Goal: Transaction & Acquisition: Book appointment/travel/reservation

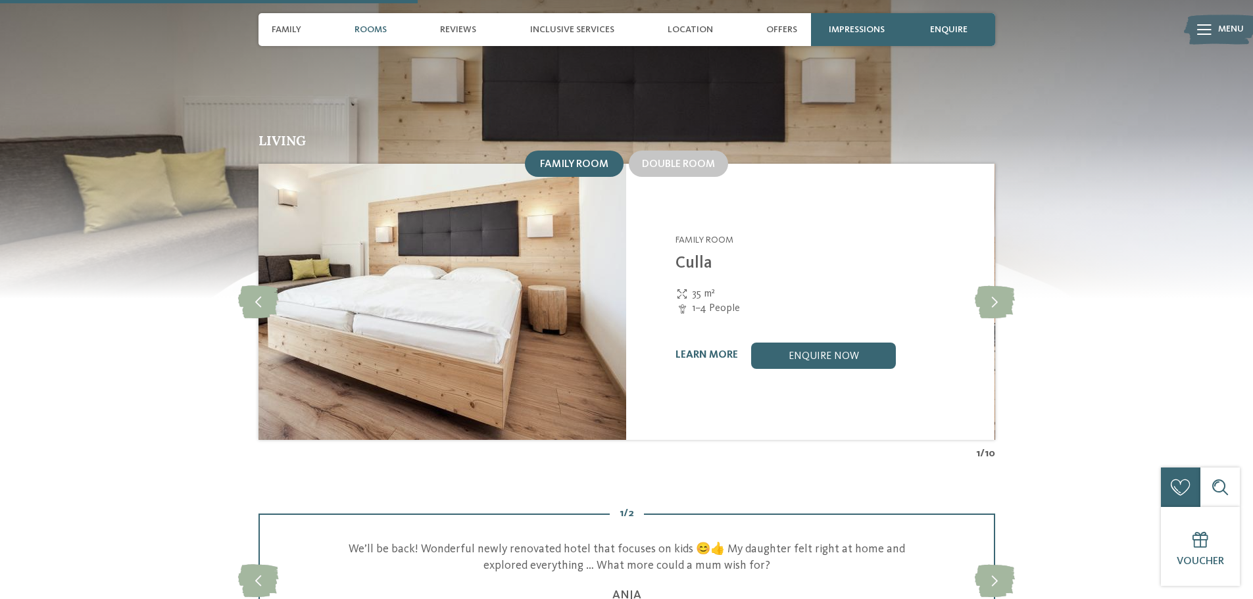
scroll to position [1316, 0]
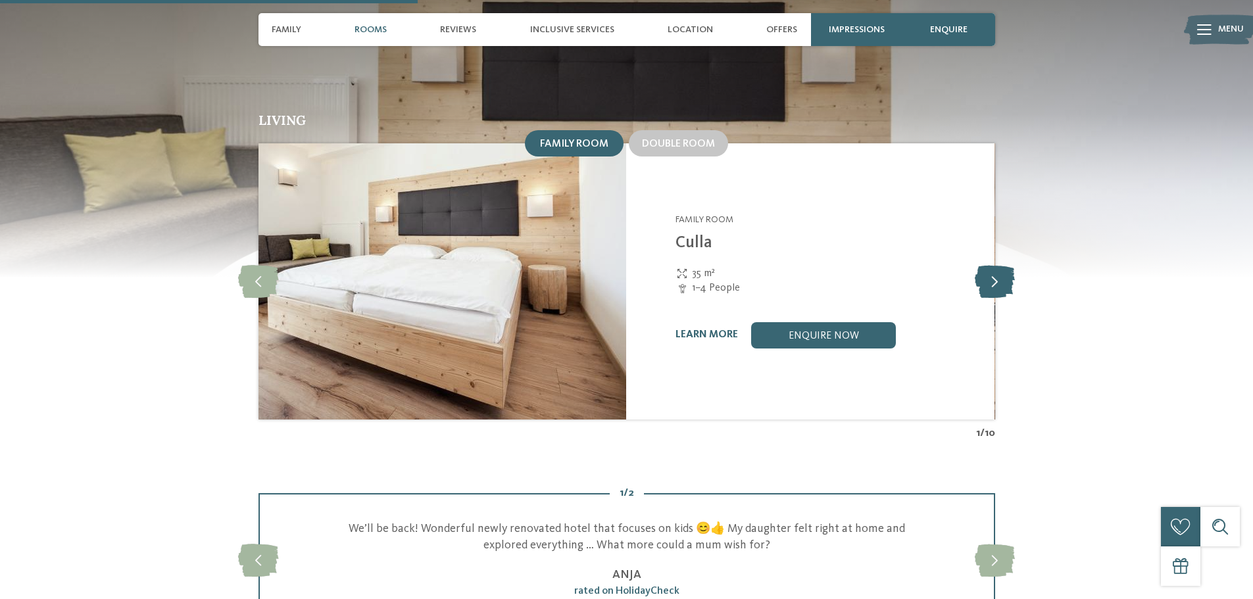
click at [1000, 265] on icon at bounding box center [995, 281] width 40 height 33
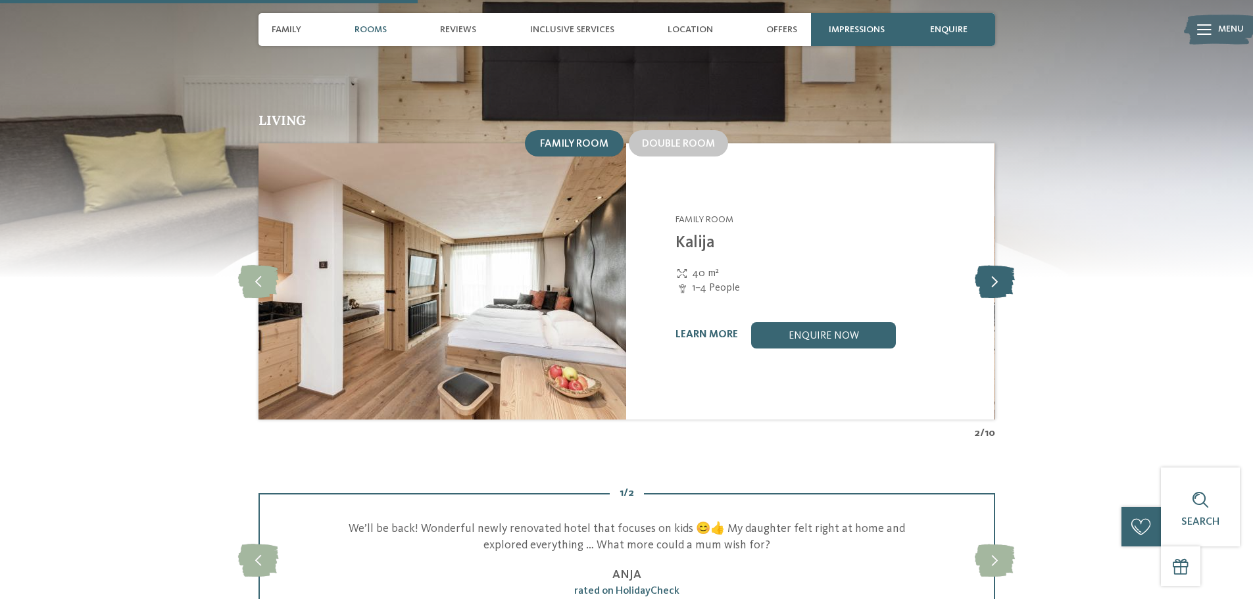
click at [997, 265] on icon at bounding box center [995, 281] width 40 height 33
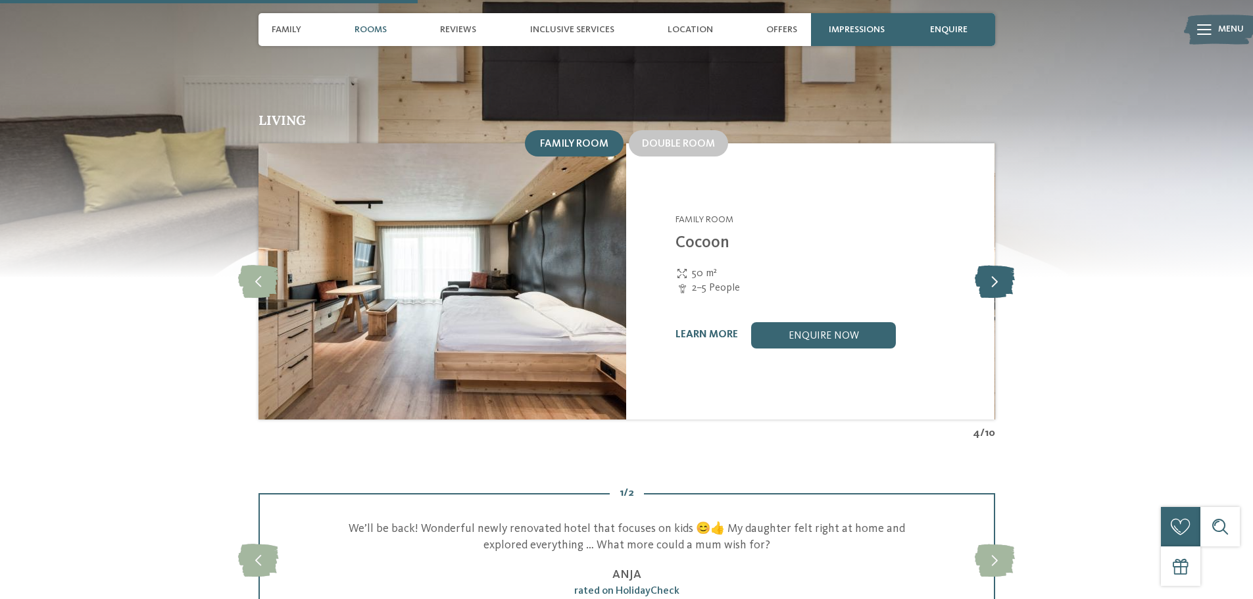
click at [997, 265] on icon at bounding box center [995, 281] width 40 height 33
click at [261, 266] on icon at bounding box center [258, 281] width 40 height 33
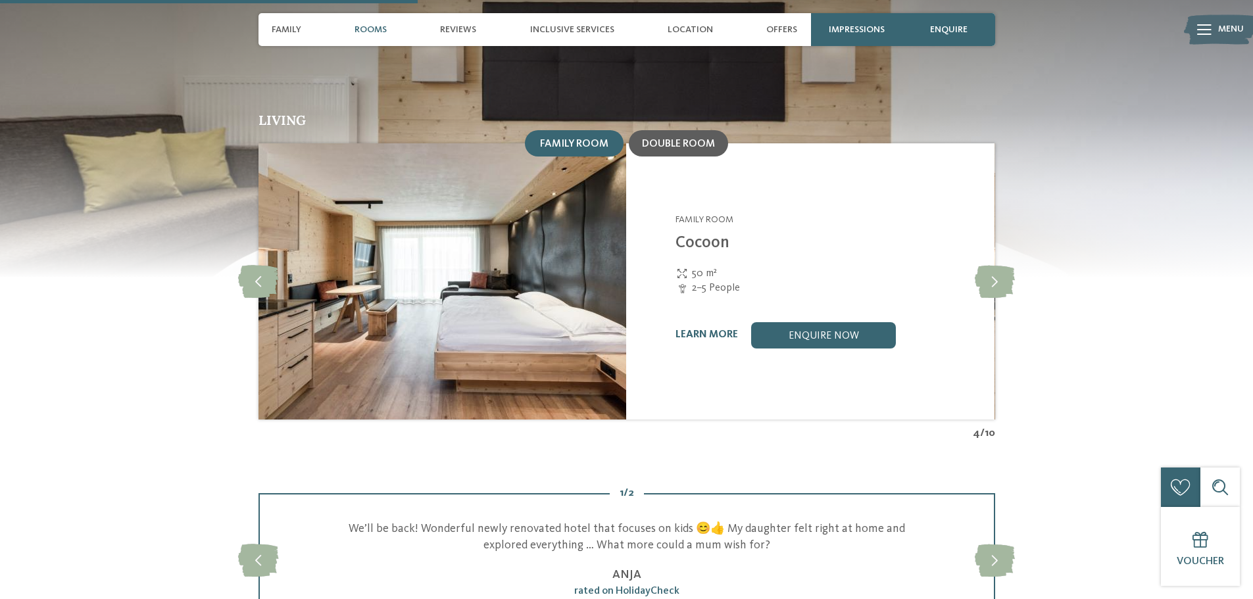
click at [667, 139] on span "Double room" at bounding box center [678, 144] width 73 height 11
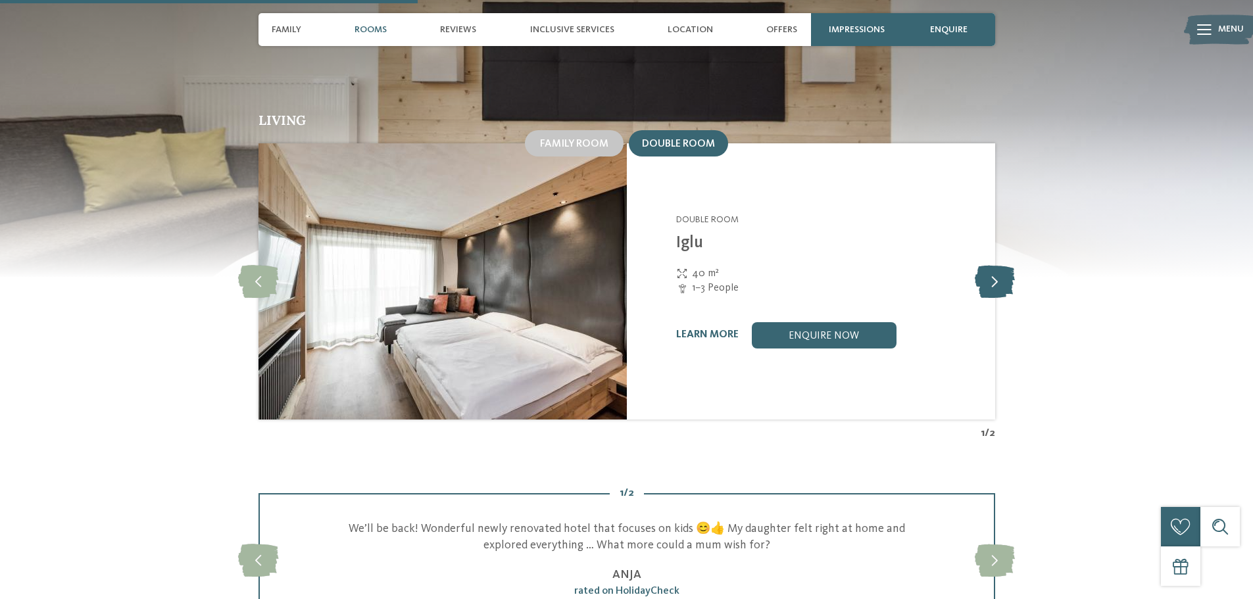
click at [988, 267] on icon at bounding box center [995, 281] width 40 height 33
click at [991, 266] on icon at bounding box center [995, 281] width 40 height 33
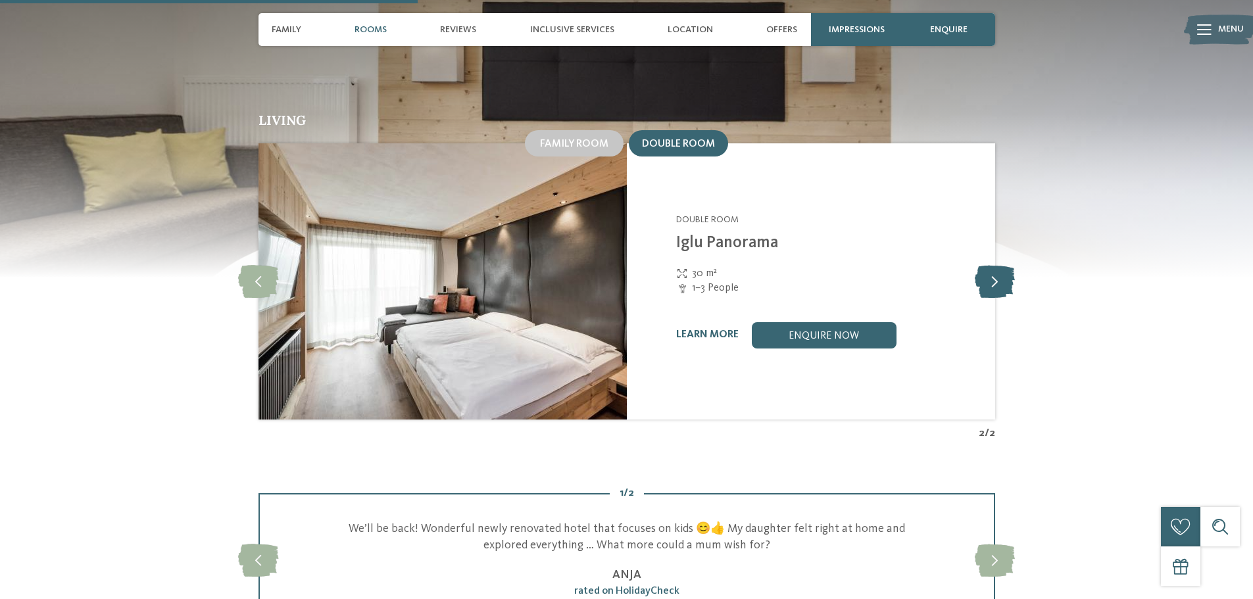
click at [991, 266] on icon at bounding box center [995, 281] width 40 height 33
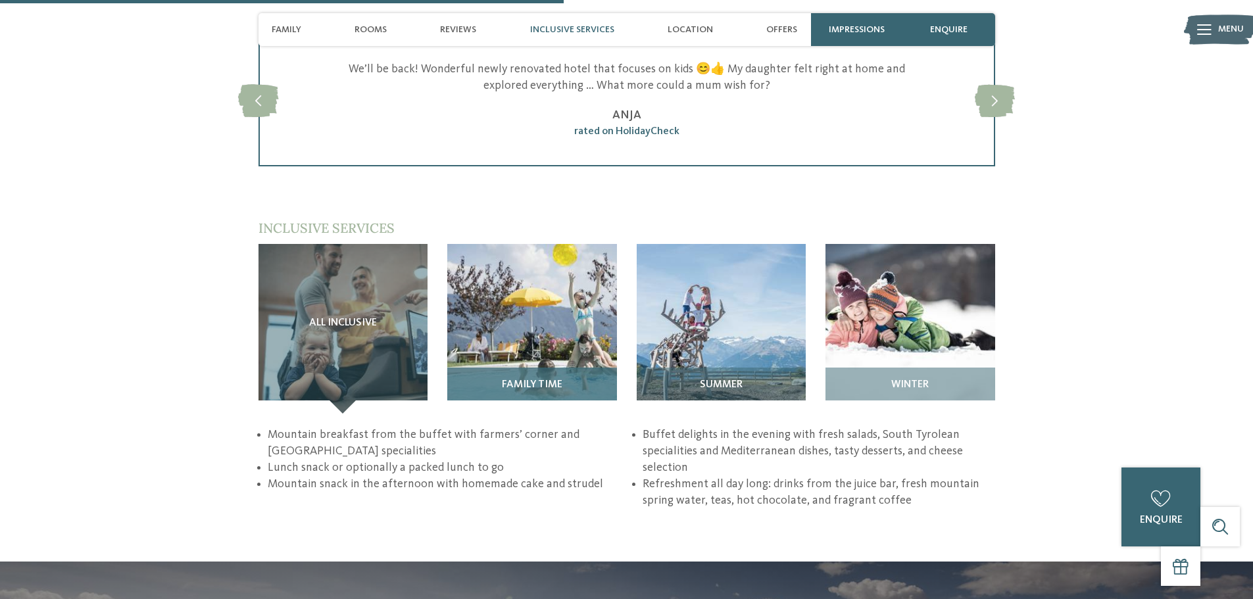
scroll to position [1776, 0]
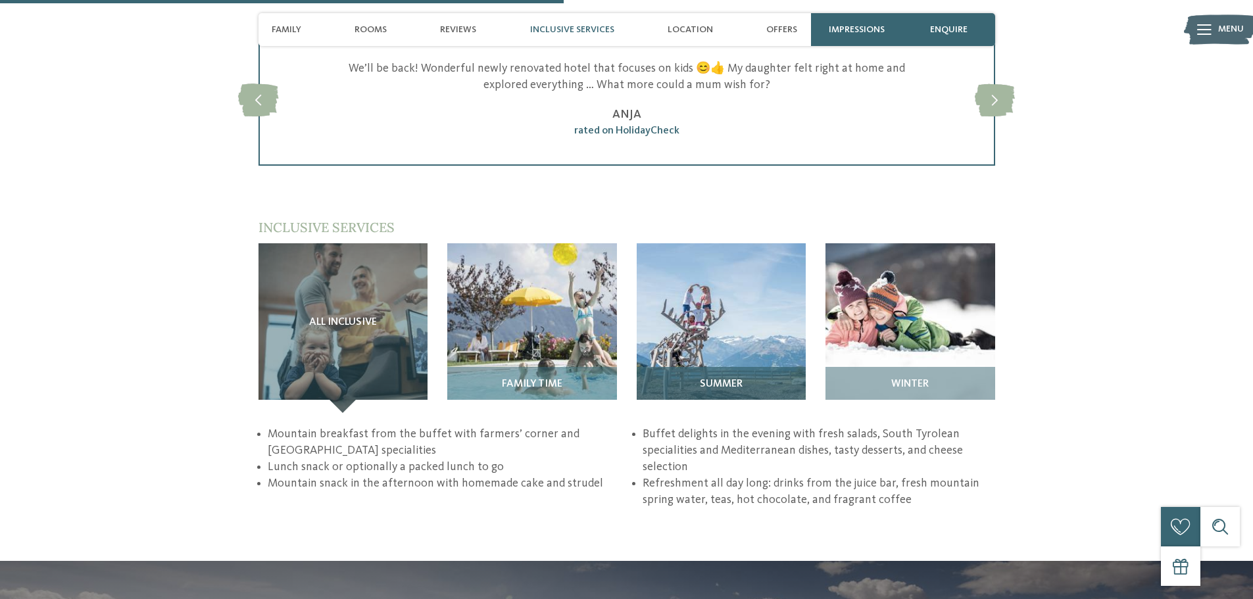
click at [709, 309] on img at bounding box center [722, 328] width 170 height 170
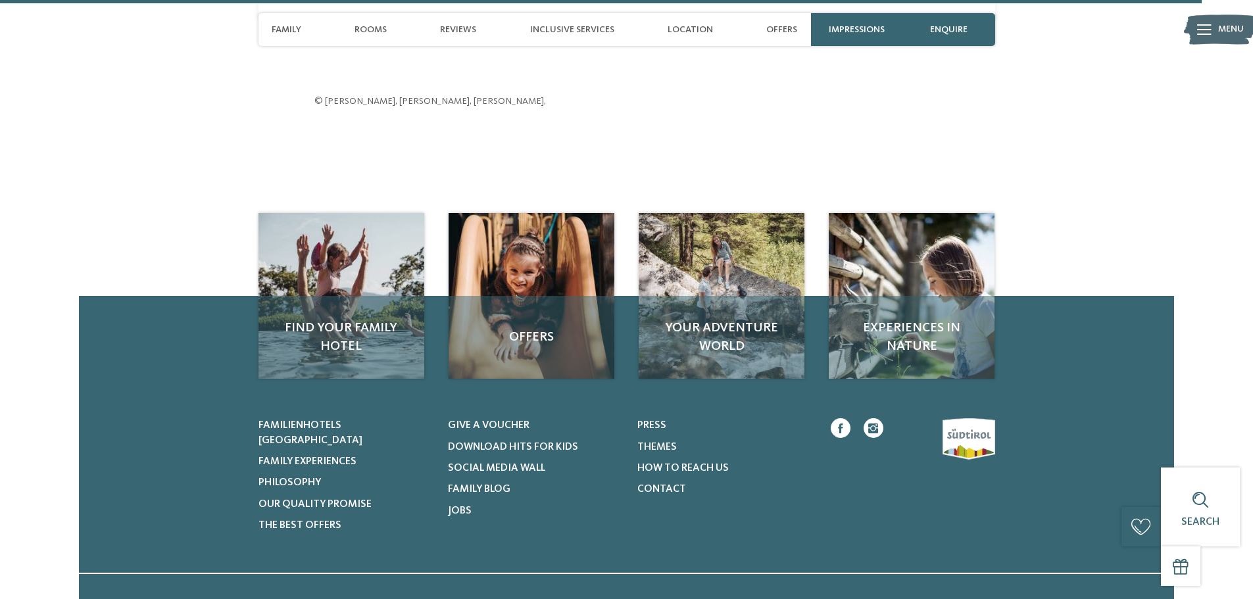
scroll to position [3816, 0]
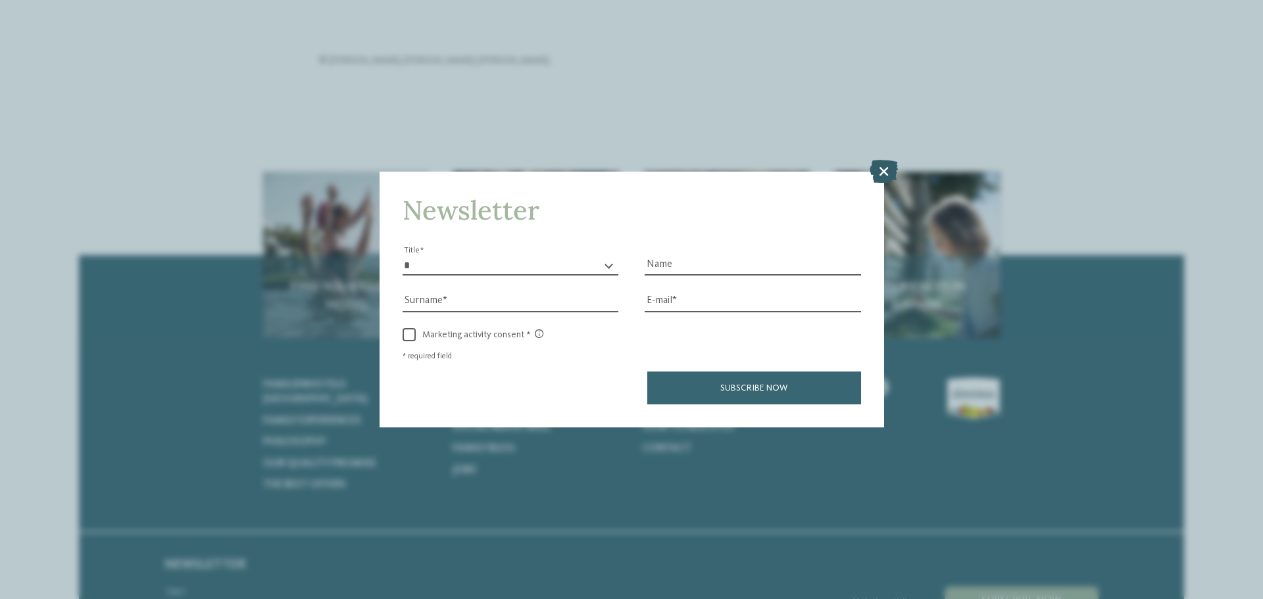
click at [888, 172] on icon at bounding box center [884, 171] width 28 height 23
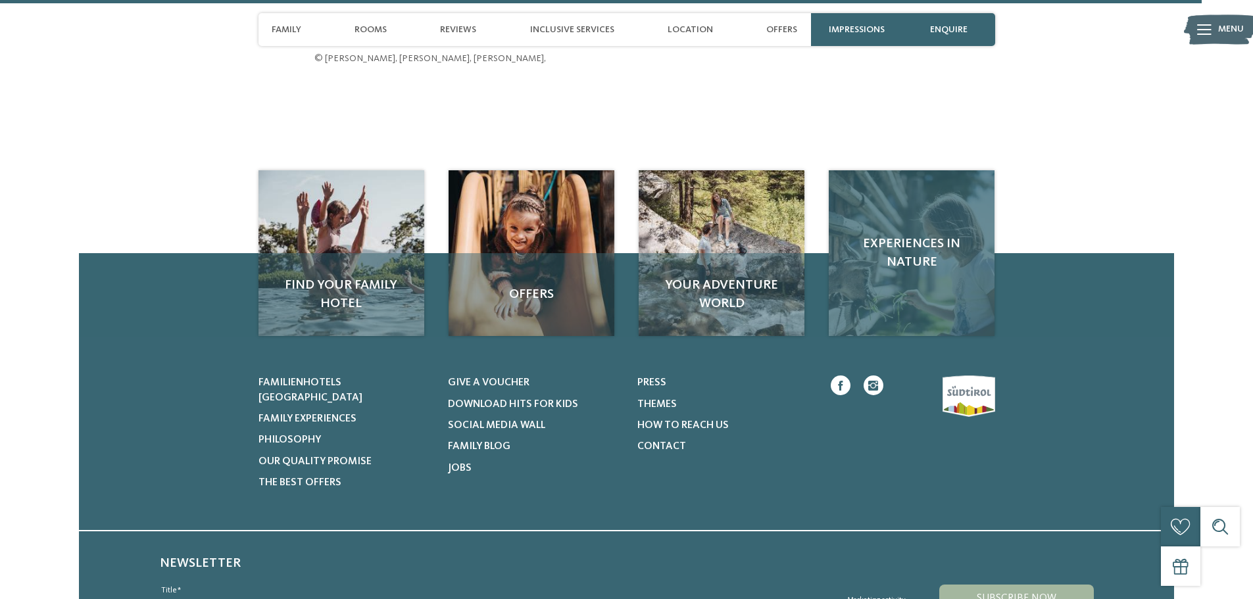
click at [907, 247] on span "Experiences in nature" at bounding box center [911, 253] width 139 height 37
click at [915, 237] on span "Experiences in nature" at bounding box center [911, 253] width 139 height 37
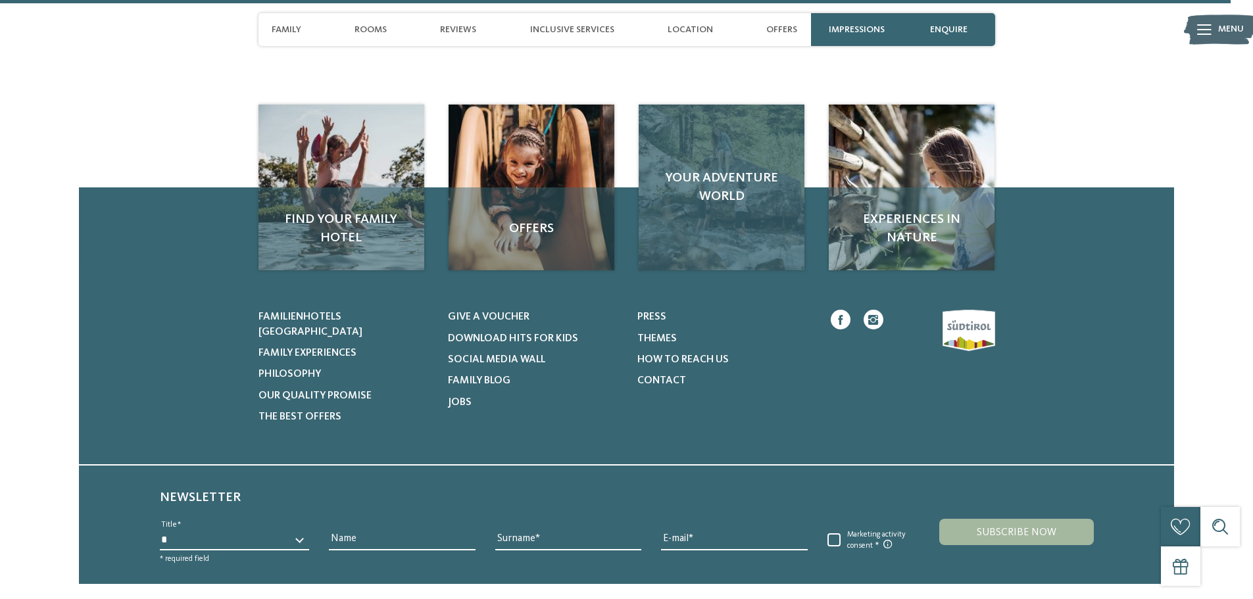
scroll to position [3948, 0]
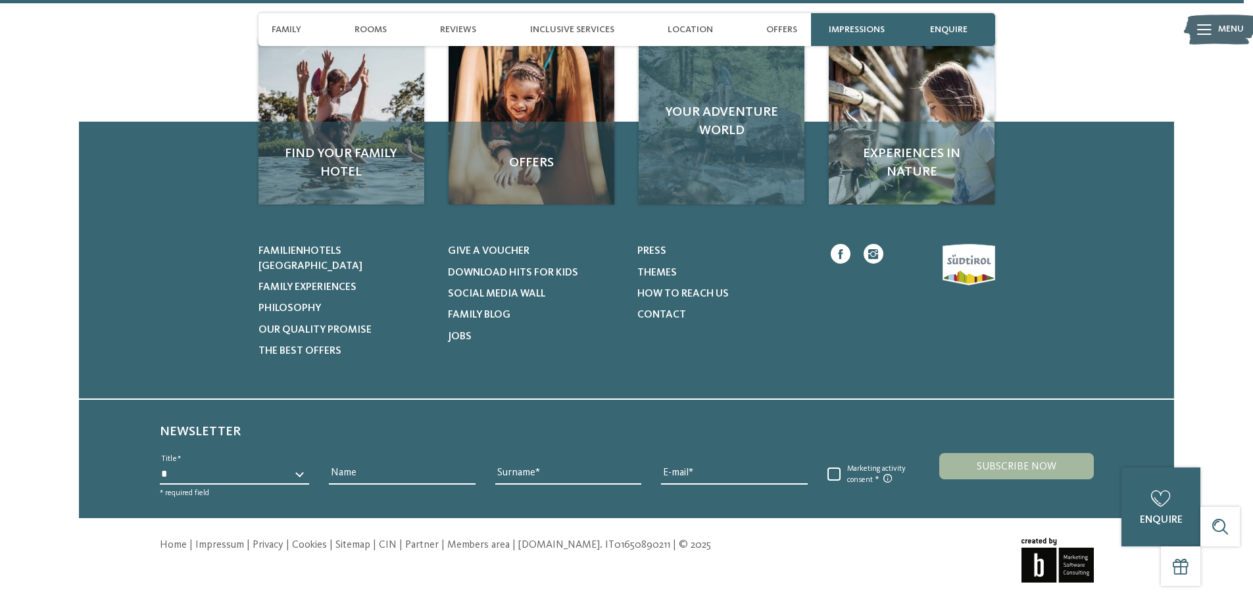
click at [732, 136] on div "Your adventure world" at bounding box center [722, 122] width 166 height 166
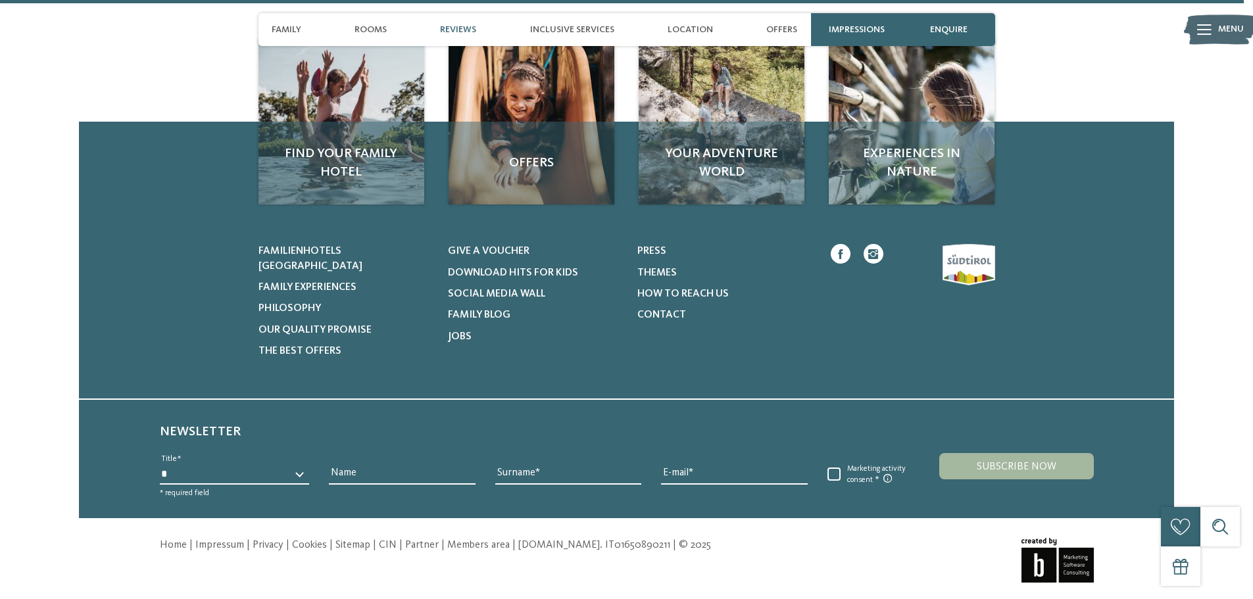
click at [467, 25] on span "Reviews" at bounding box center [458, 29] width 36 height 11
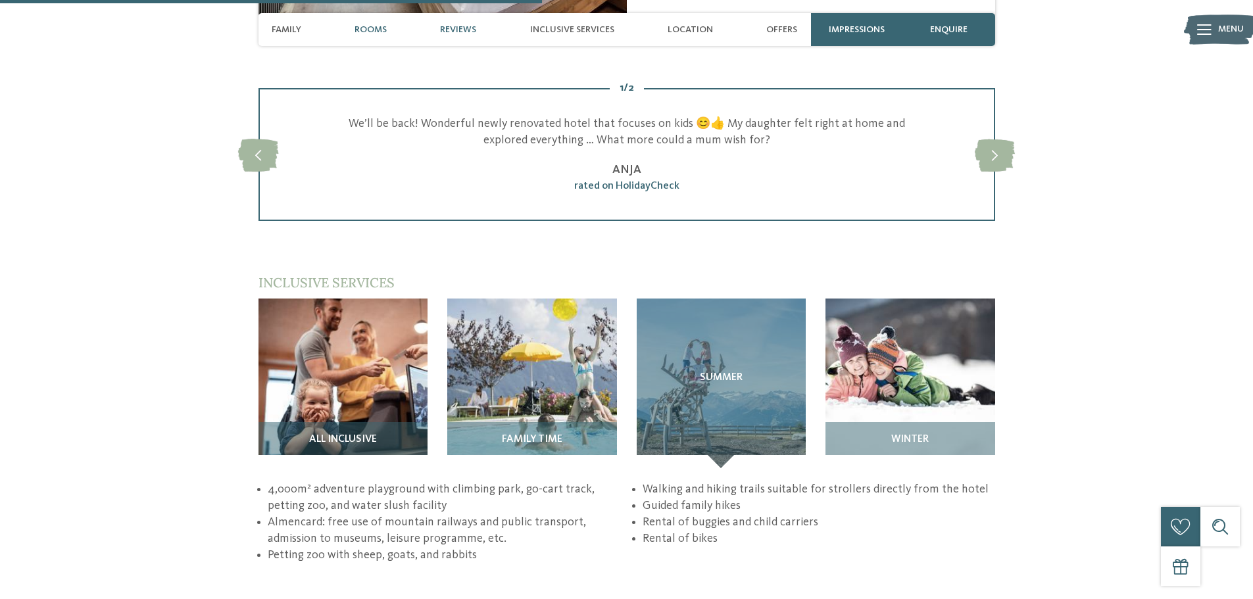
scroll to position [1721, 0]
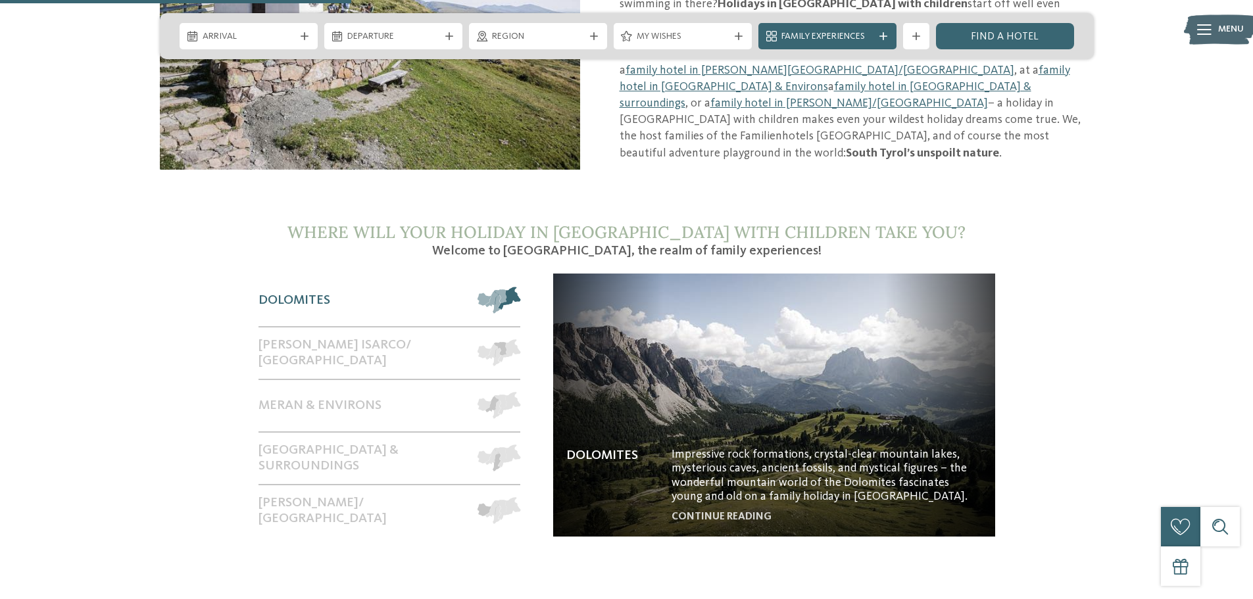
scroll to position [987, 0]
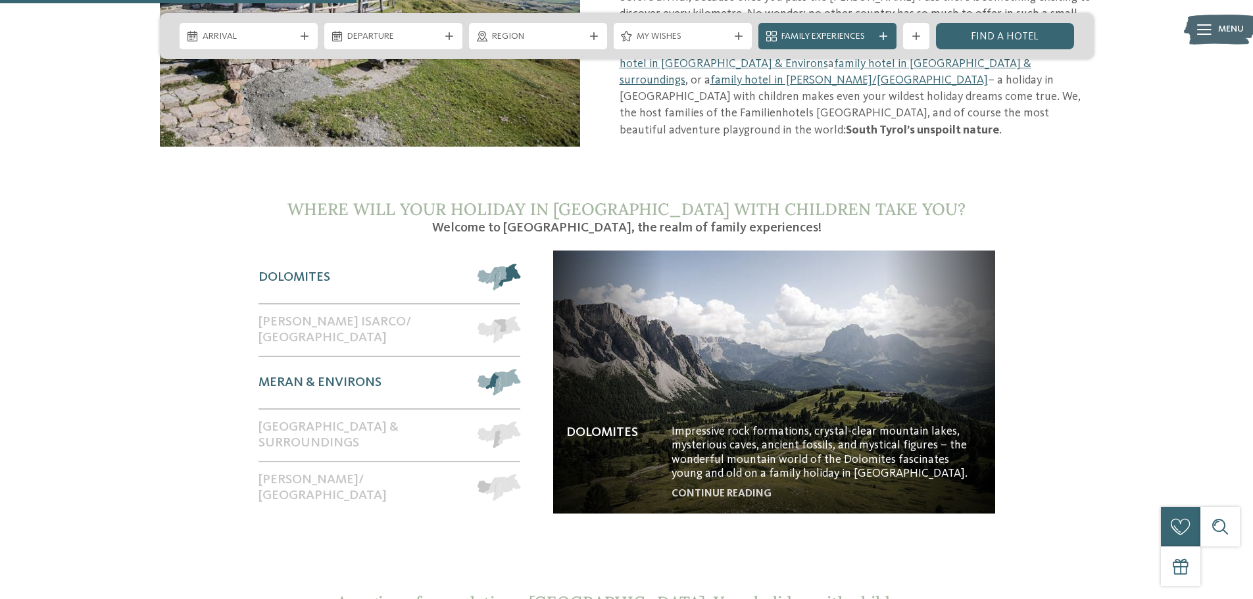
click at [454, 362] on div "Meran & Environs" at bounding box center [362, 382] width 207 height 51
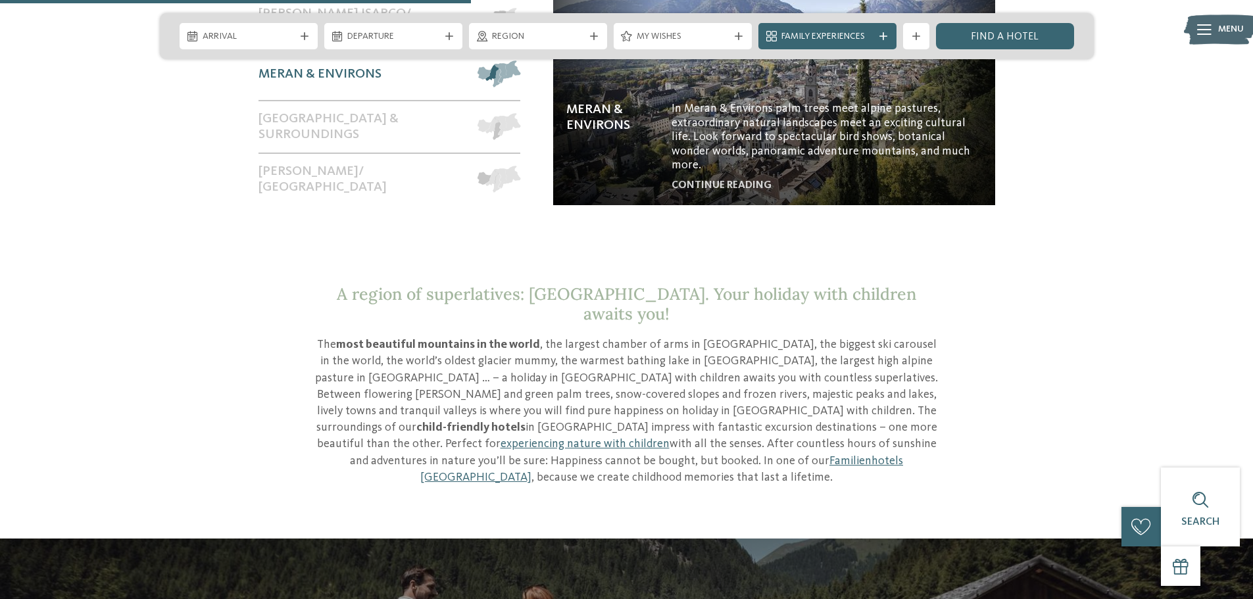
scroll to position [1316, 0]
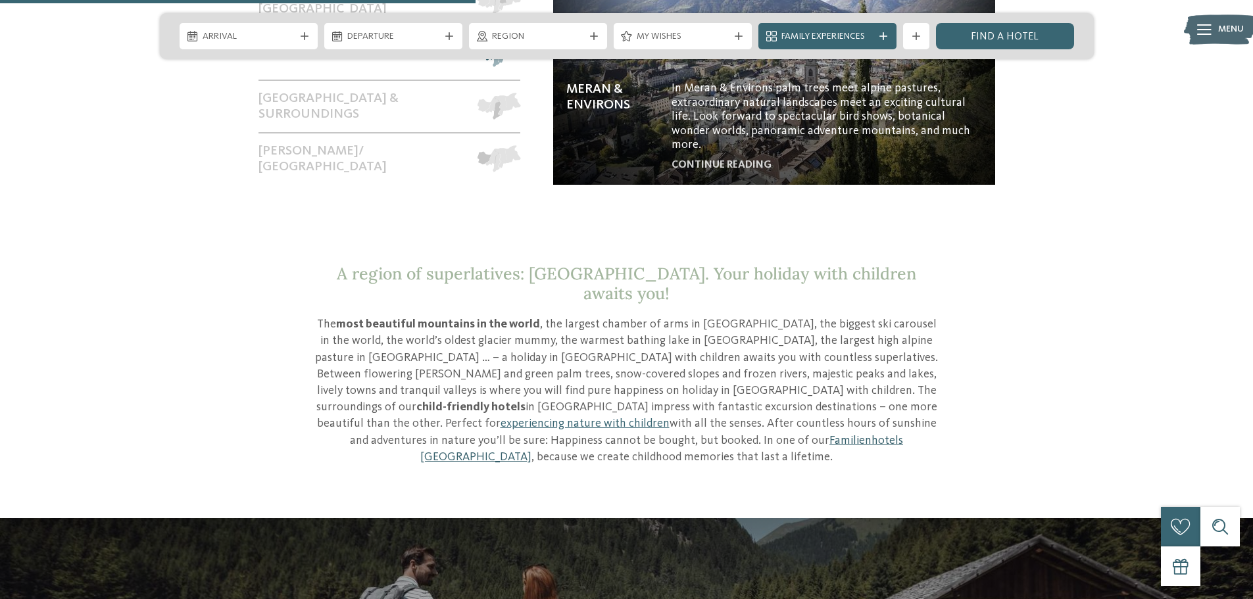
click at [504, 435] on link "Familienhotels [GEOGRAPHIC_DATA]" at bounding box center [661, 449] width 483 height 28
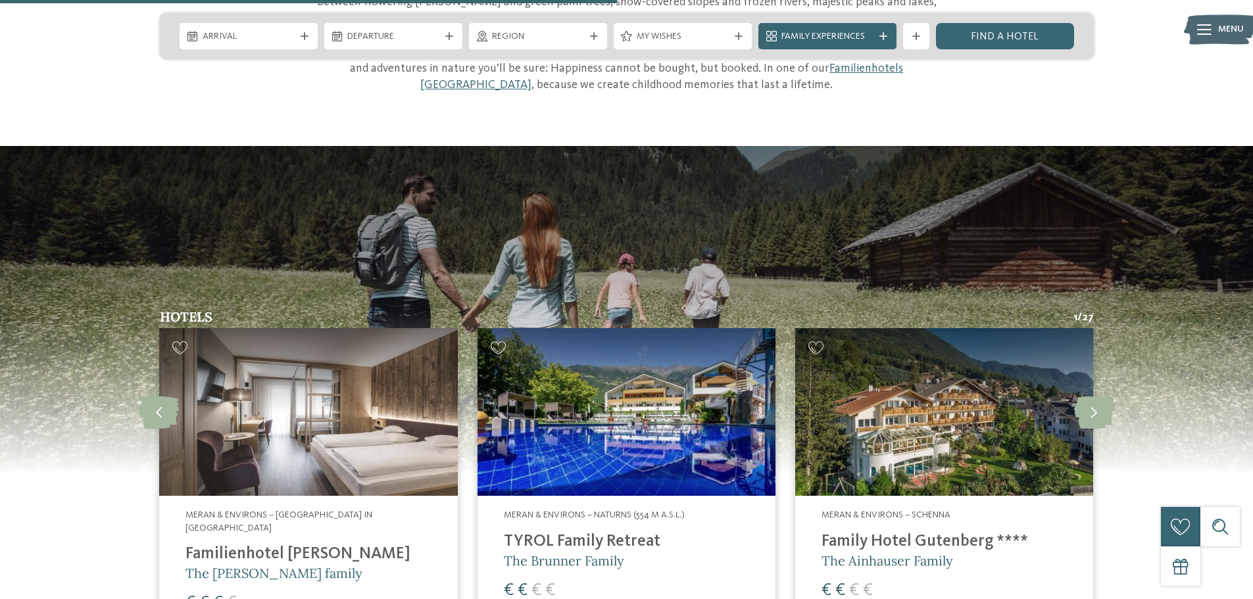
scroll to position [1711, 0]
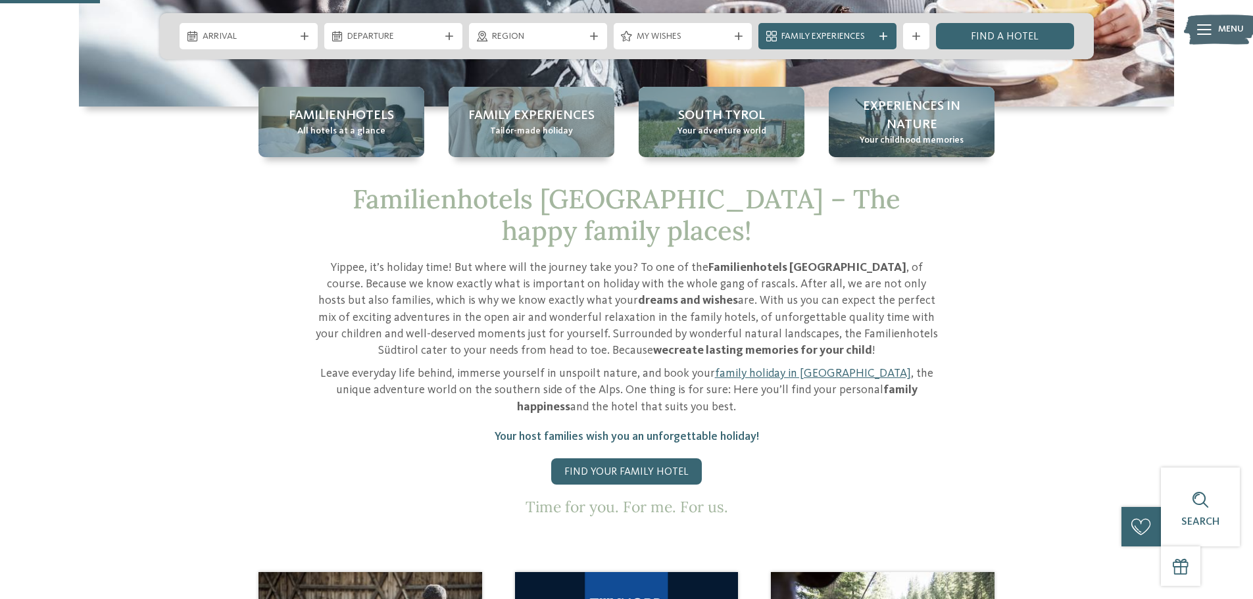
scroll to position [526, 0]
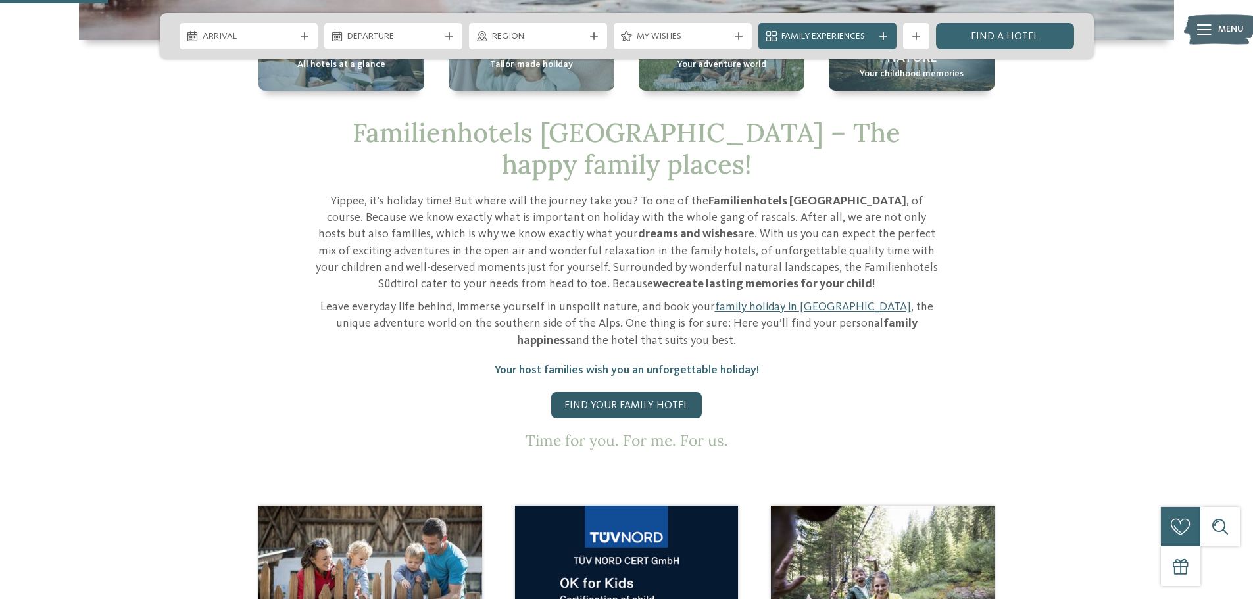
click at [663, 392] on link "Find your family hotel" at bounding box center [626, 405] width 151 height 26
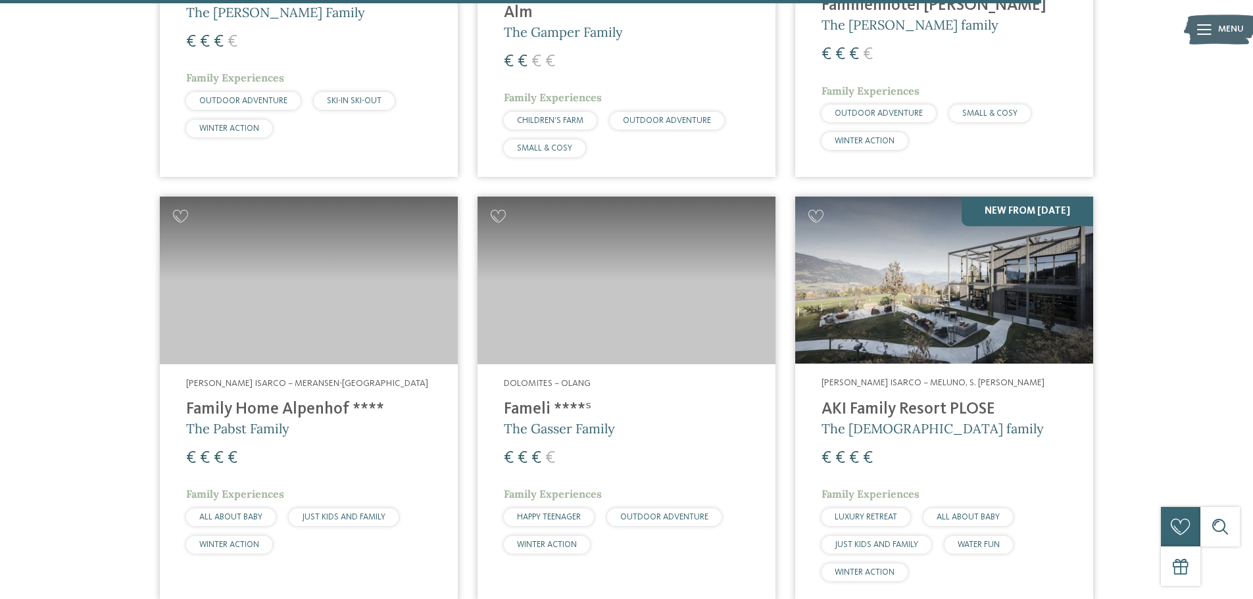
scroll to position [3684, 0]
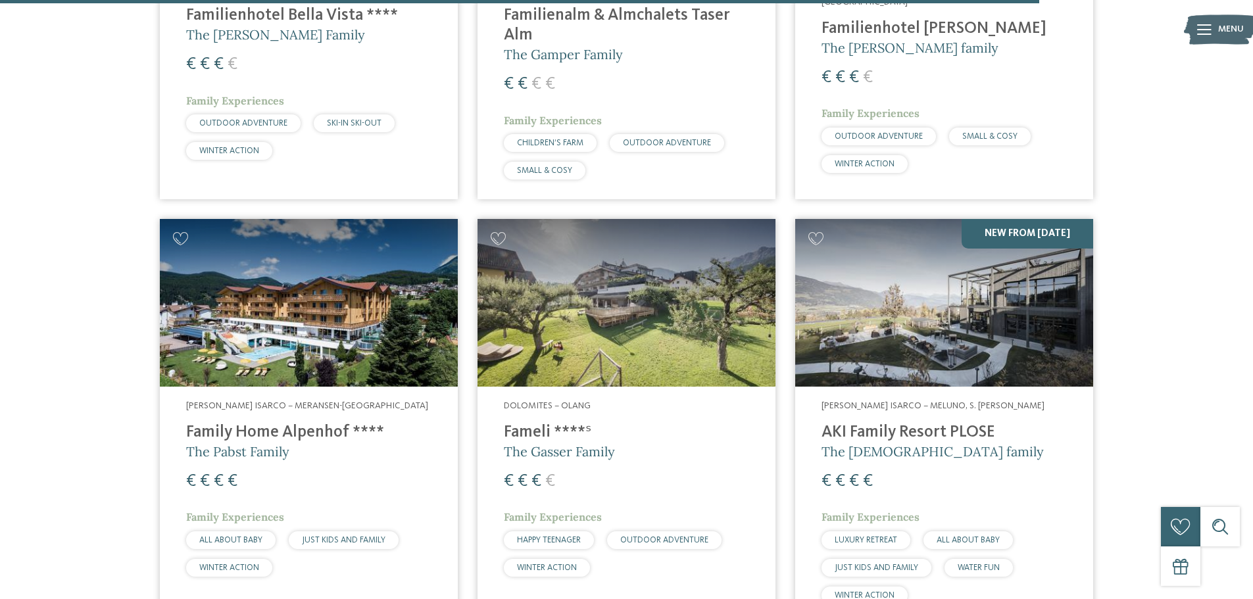
click at [873, 311] on img at bounding box center [944, 303] width 298 height 168
click at [999, 219] on img at bounding box center [944, 303] width 298 height 168
click at [353, 272] on img at bounding box center [309, 303] width 298 height 168
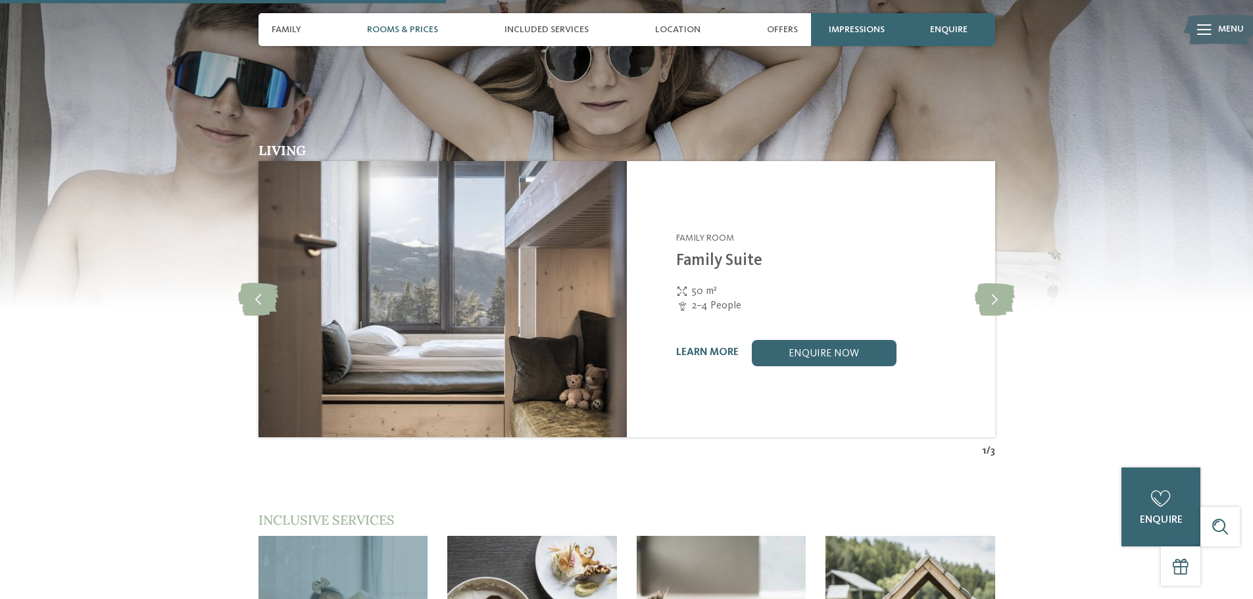
scroll to position [1579, 0]
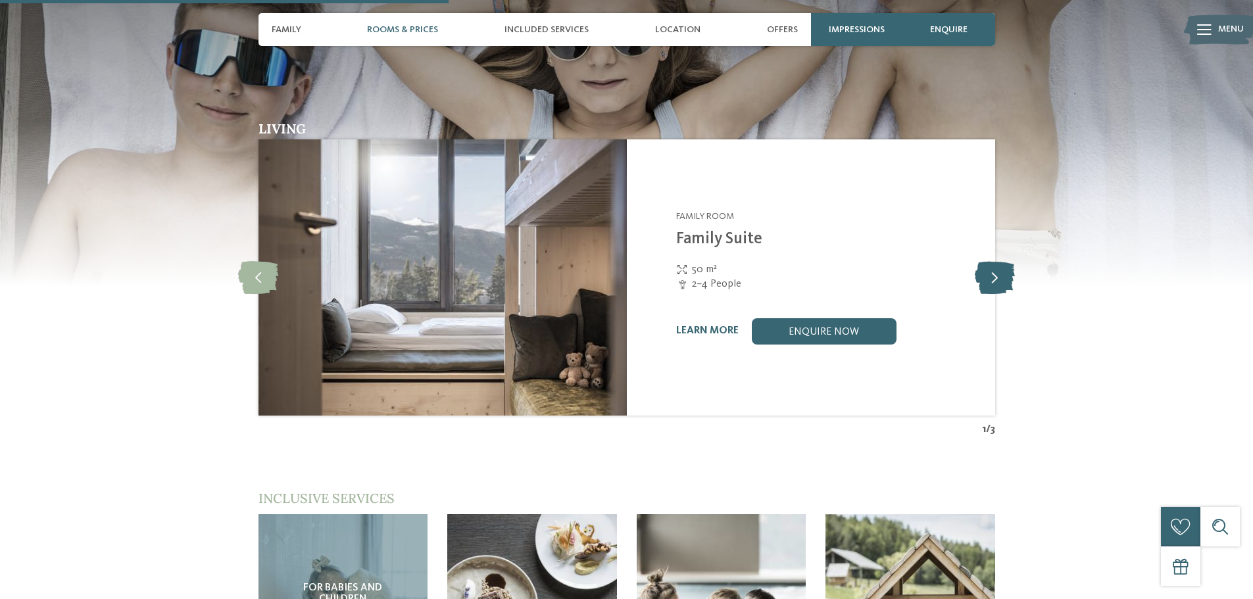
click at [994, 261] on icon at bounding box center [995, 277] width 40 height 33
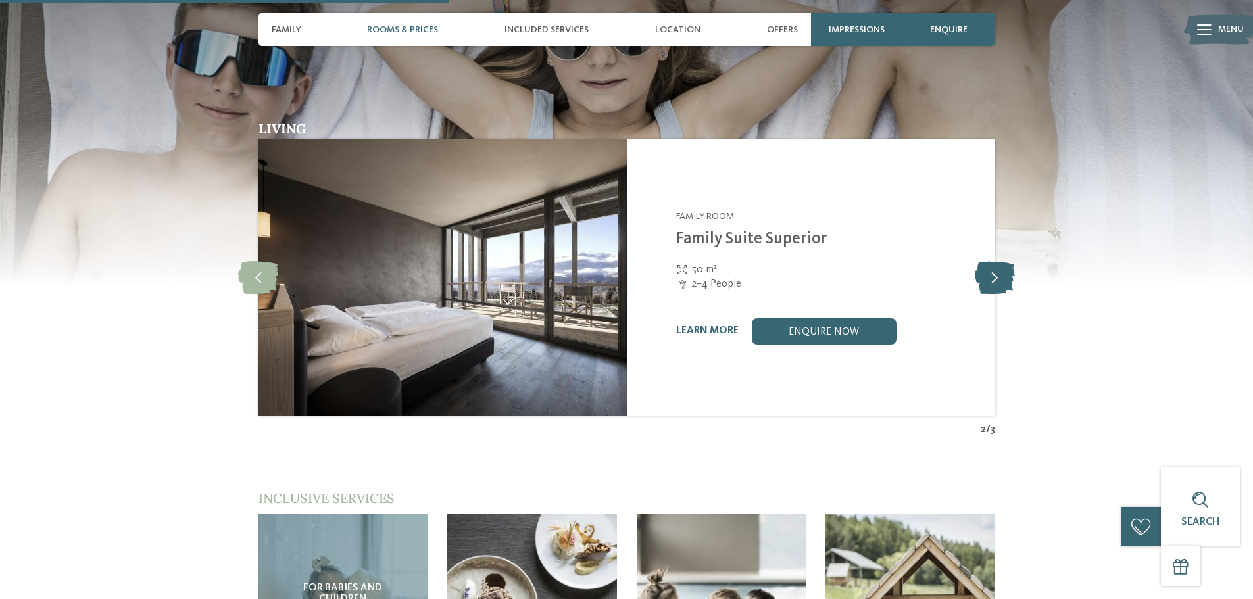
click at [994, 261] on icon at bounding box center [995, 277] width 40 height 33
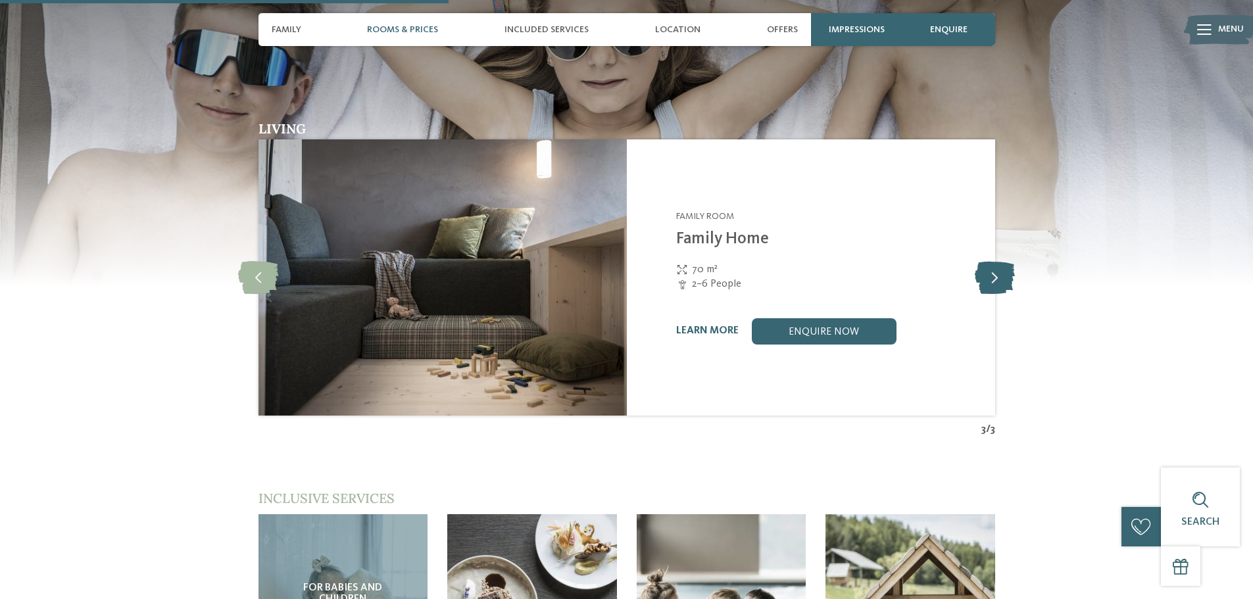
click at [994, 261] on icon at bounding box center [995, 277] width 40 height 33
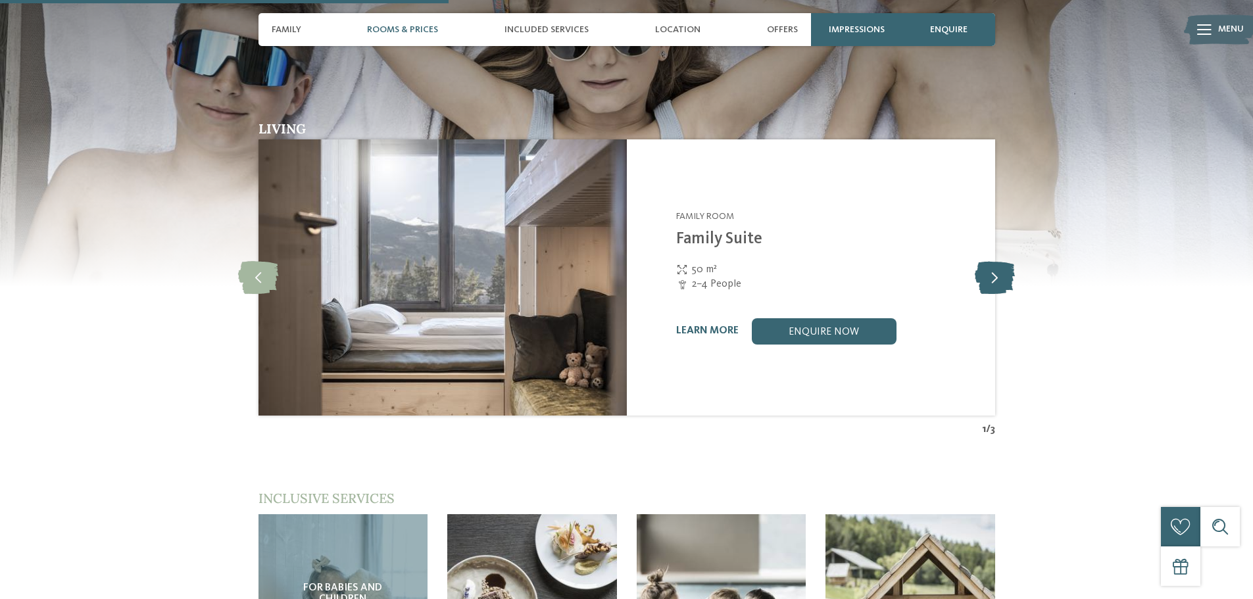
click at [994, 261] on icon at bounding box center [995, 277] width 40 height 33
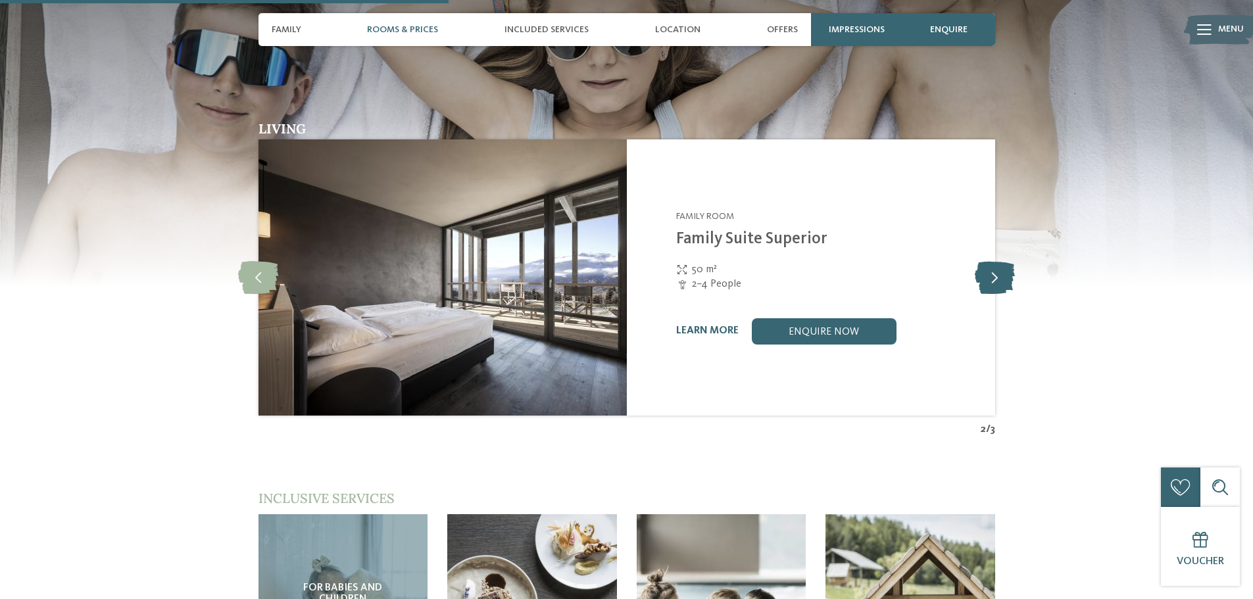
click at [994, 261] on icon at bounding box center [995, 277] width 40 height 33
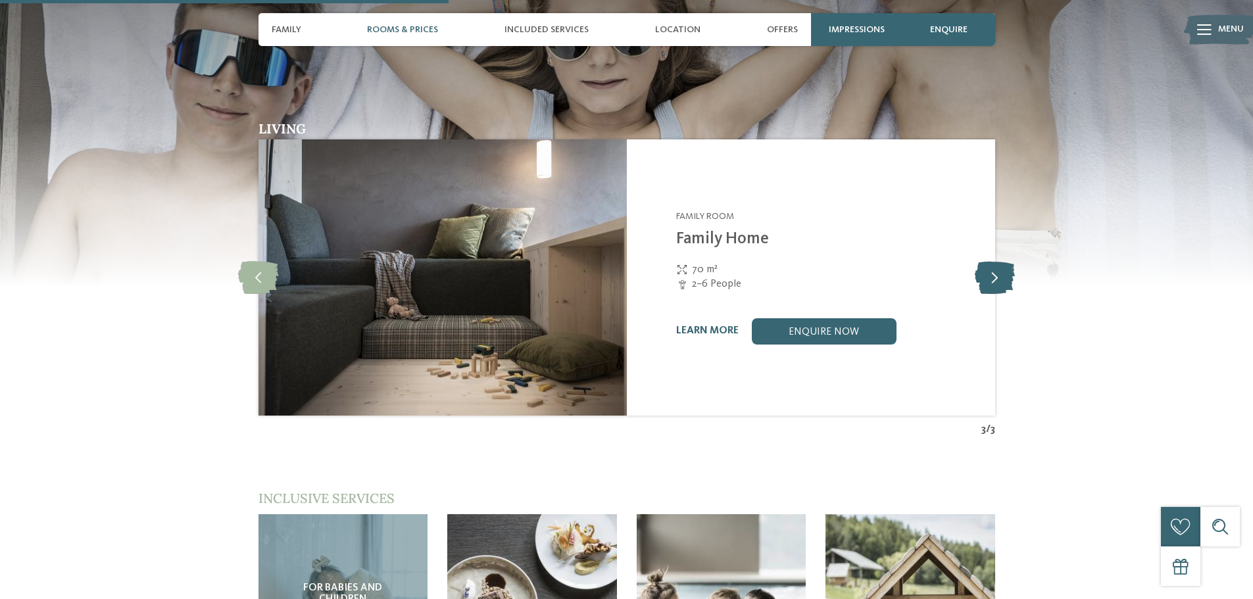
click at [994, 261] on icon at bounding box center [995, 277] width 40 height 33
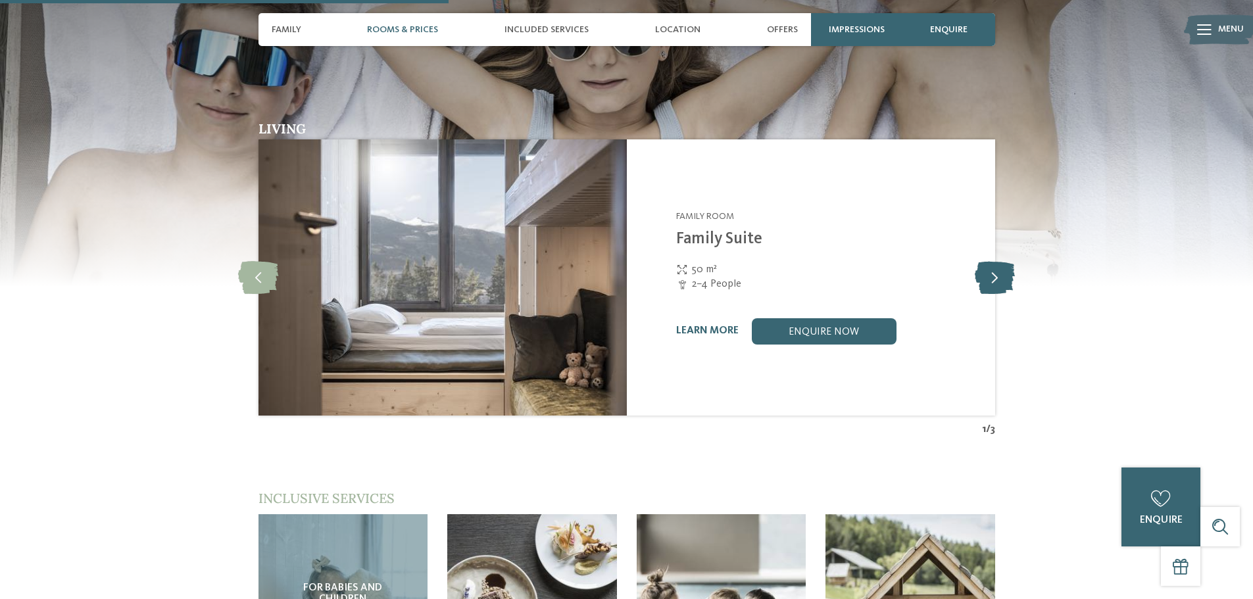
click at [994, 261] on icon at bounding box center [995, 277] width 40 height 33
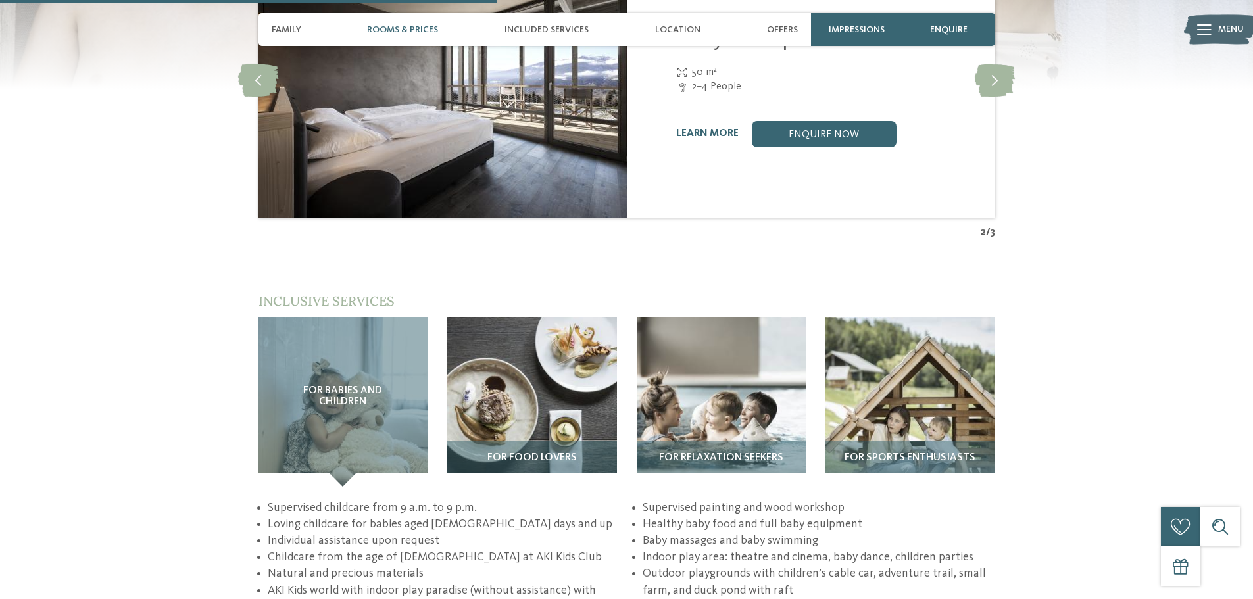
scroll to position [1711, 0]
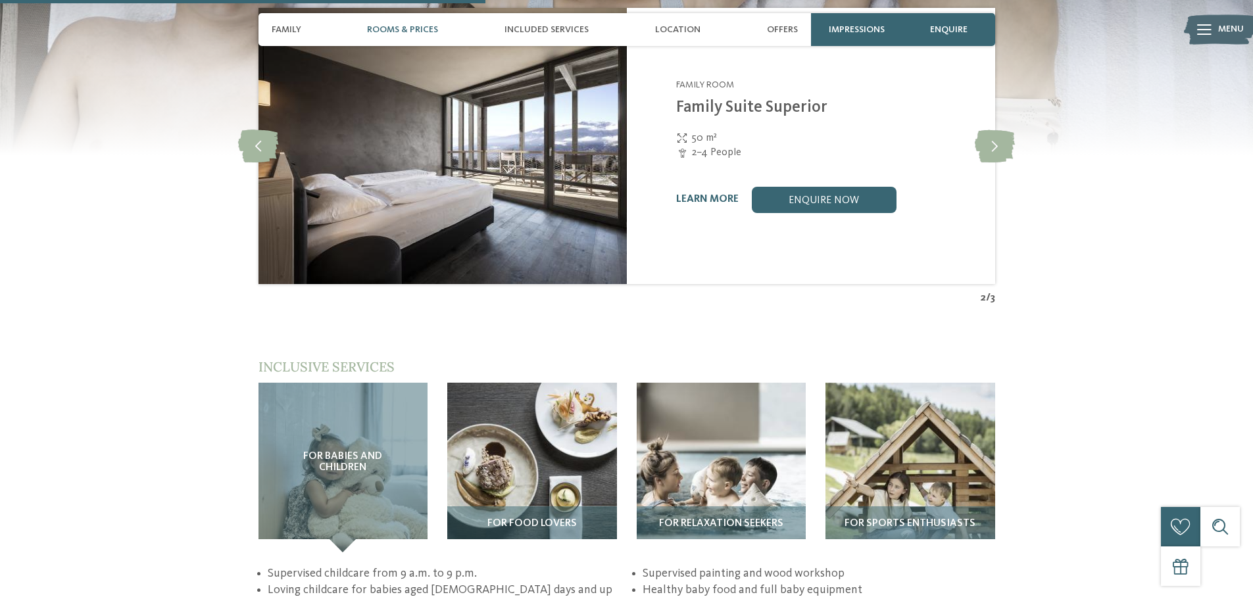
click at [500, 391] on img at bounding box center [532, 468] width 170 height 170
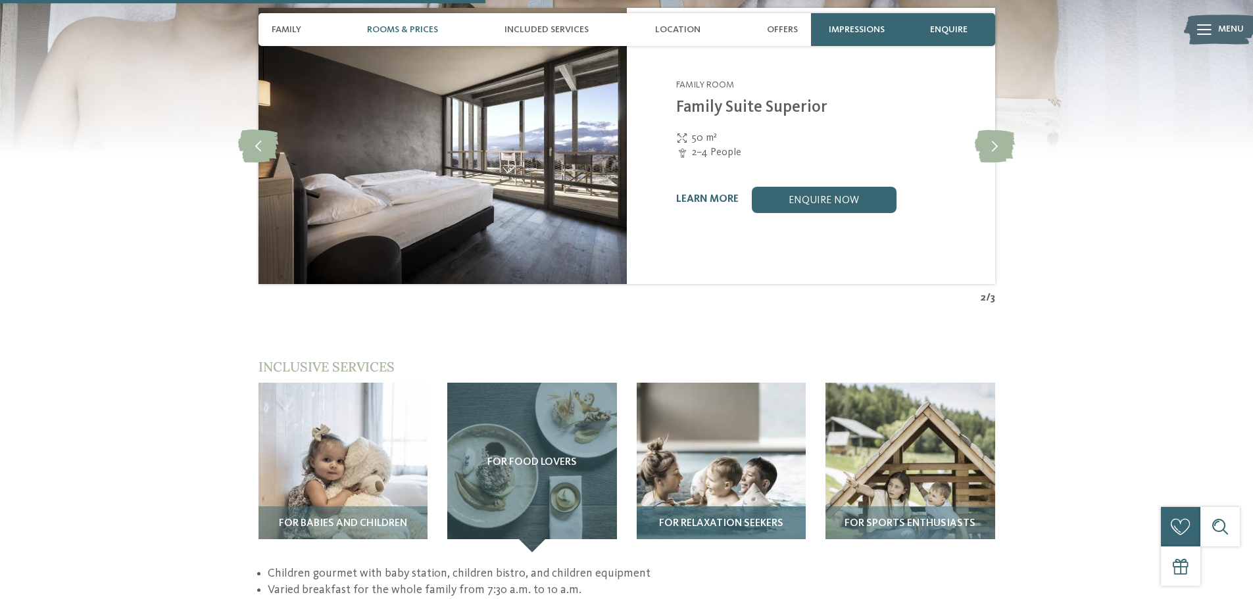
click at [753, 393] on img at bounding box center [722, 468] width 170 height 170
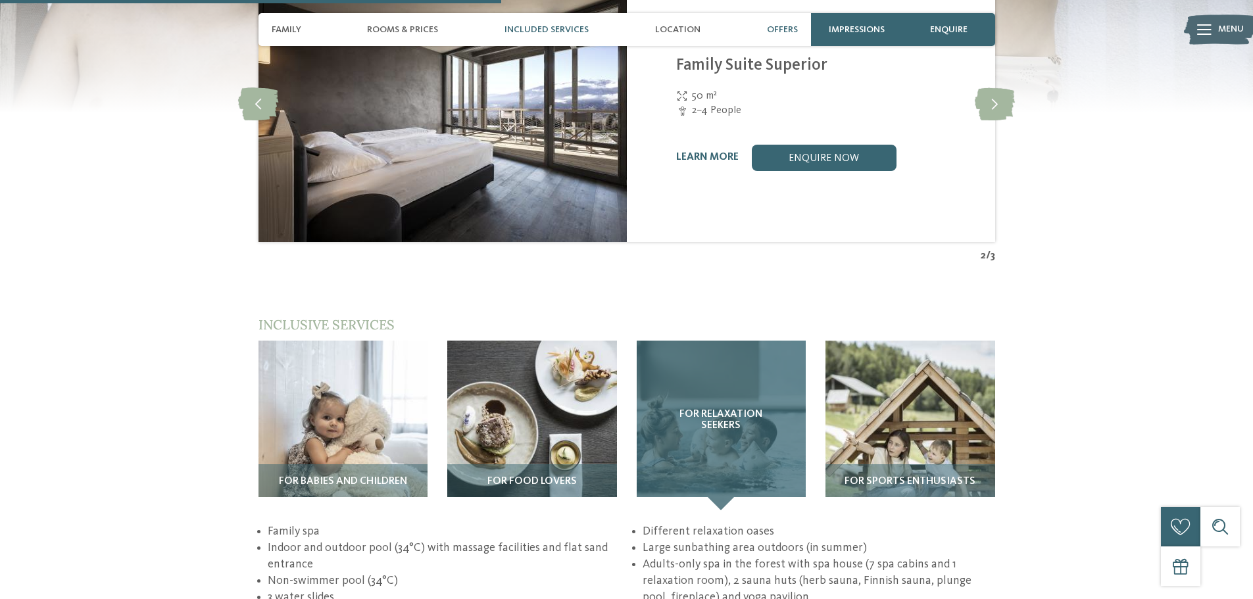
scroll to position [1776, 0]
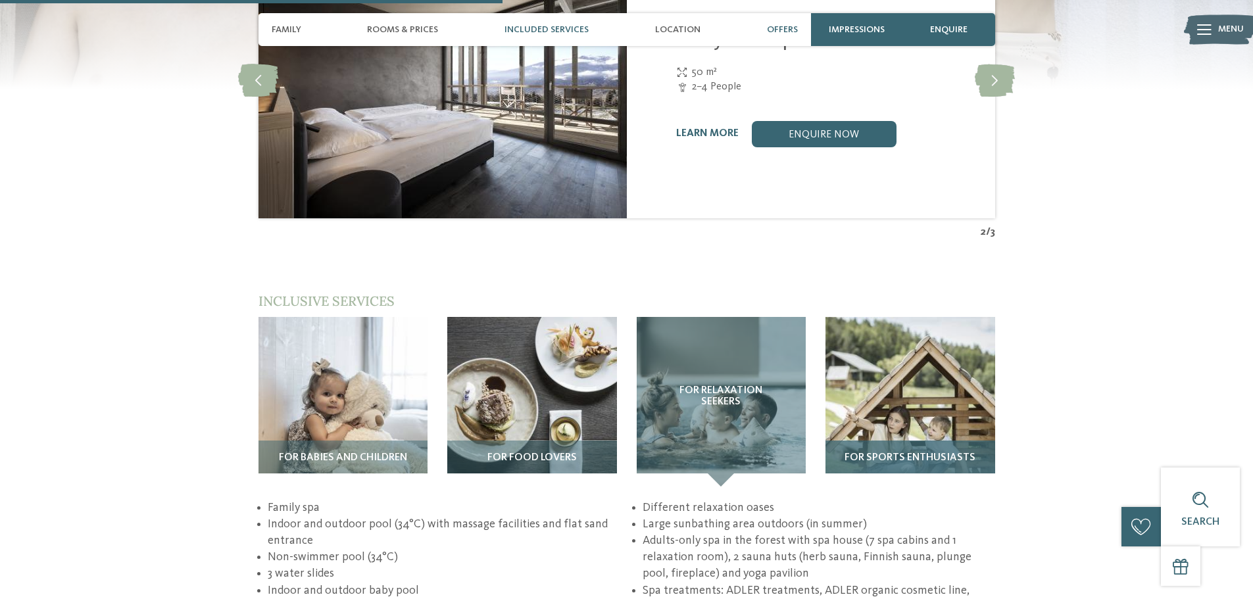
click at [924, 354] on img at bounding box center [911, 402] width 170 height 170
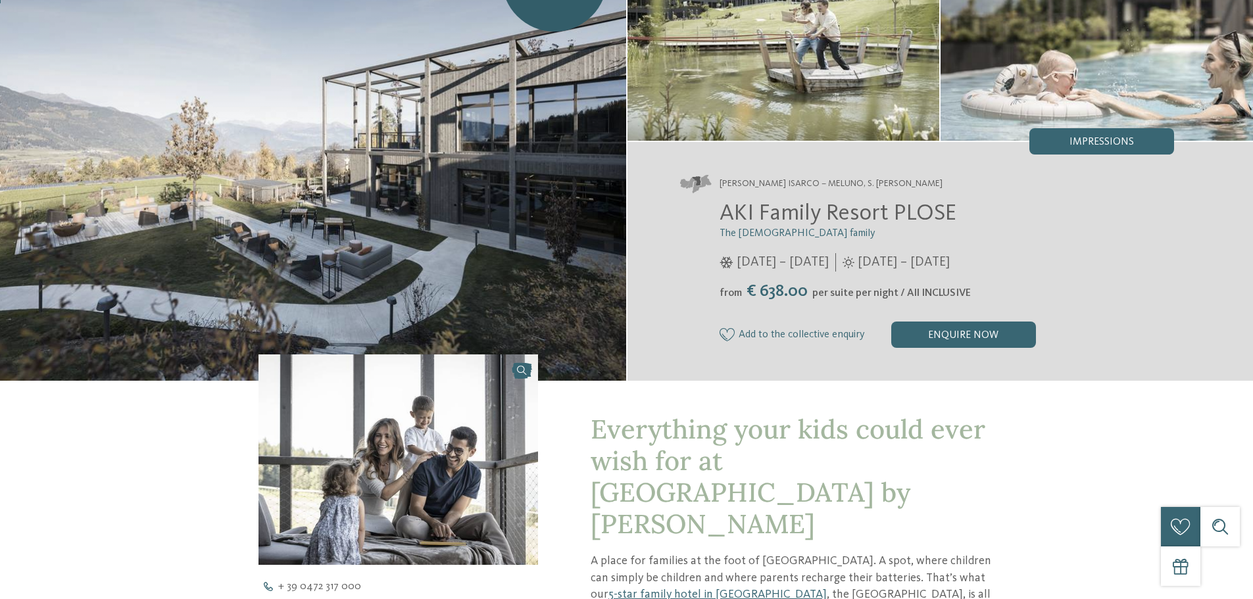
scroll to position [0, 0]
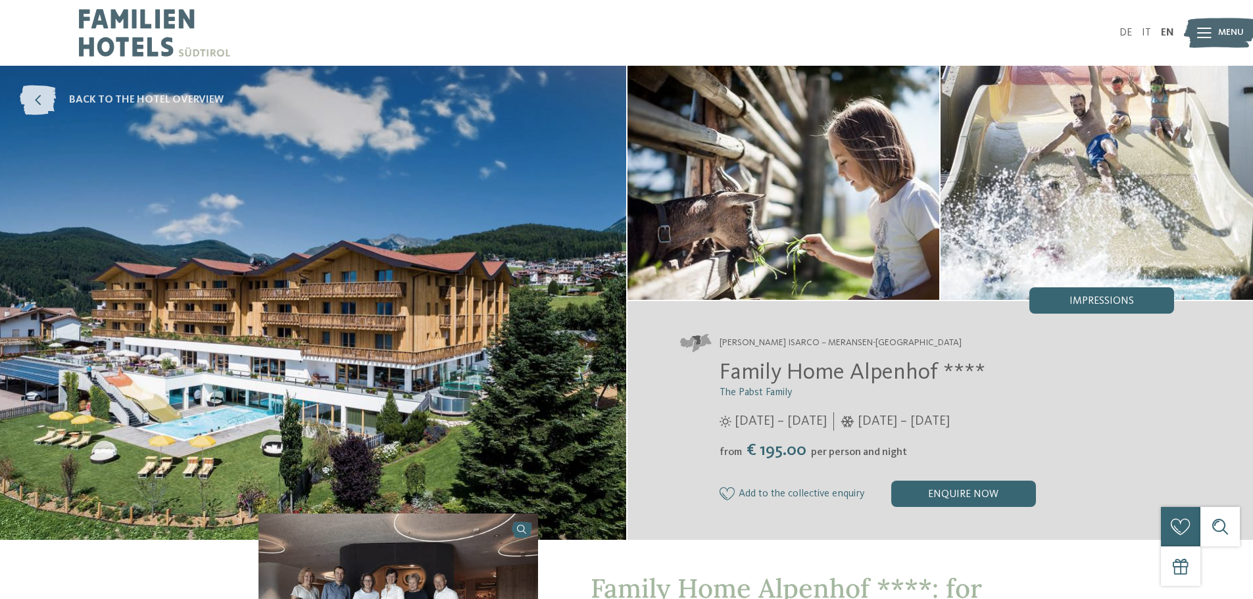
click at [47, 96] on icon at bounding box center [38, 101] width 36 height 30
click at [127, 37] on img at bounding box center [154, 33] width 151 height 66
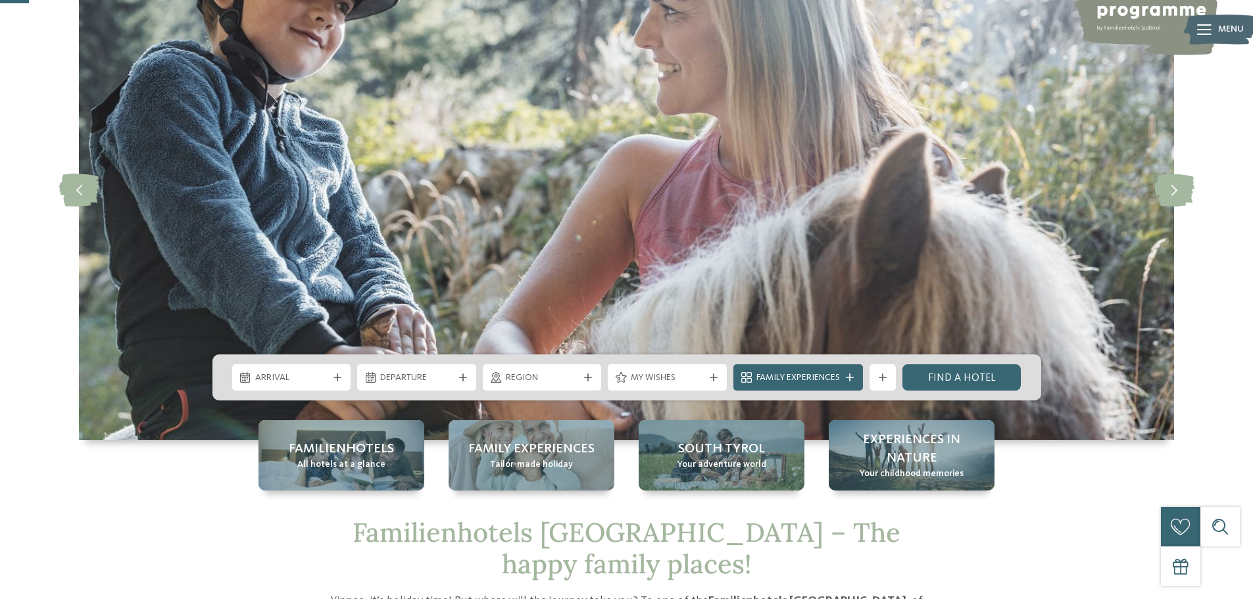
scroll to position [132, 0]
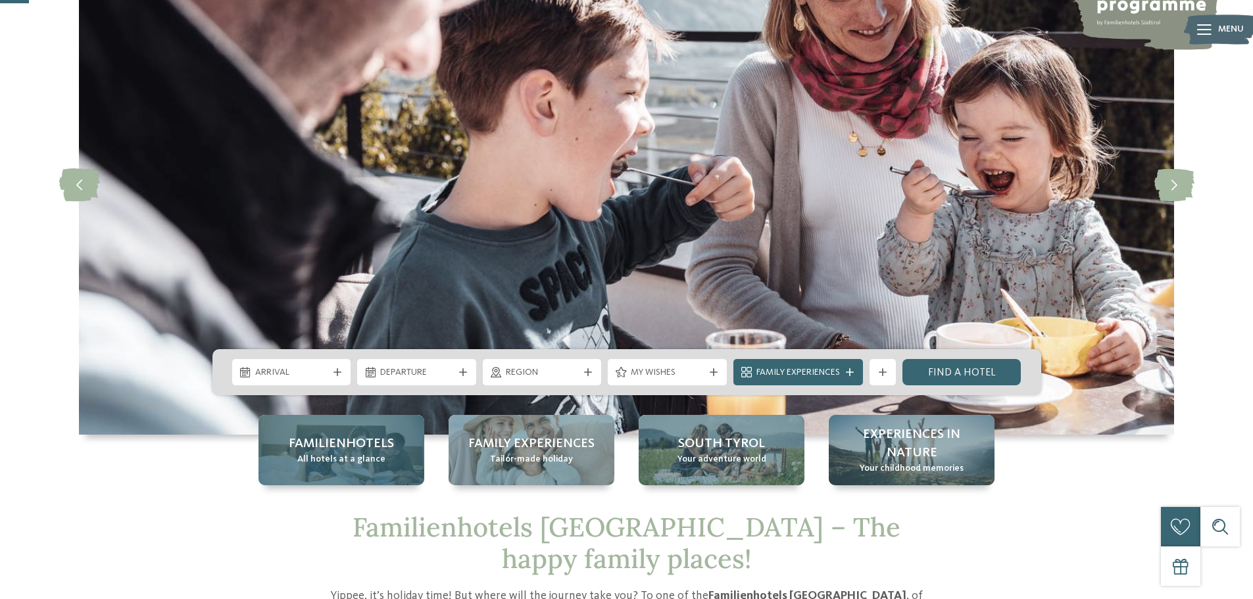
click at [361, 450] on span "Familienhotels" at bounding box center [341, 444] width 105 height 18
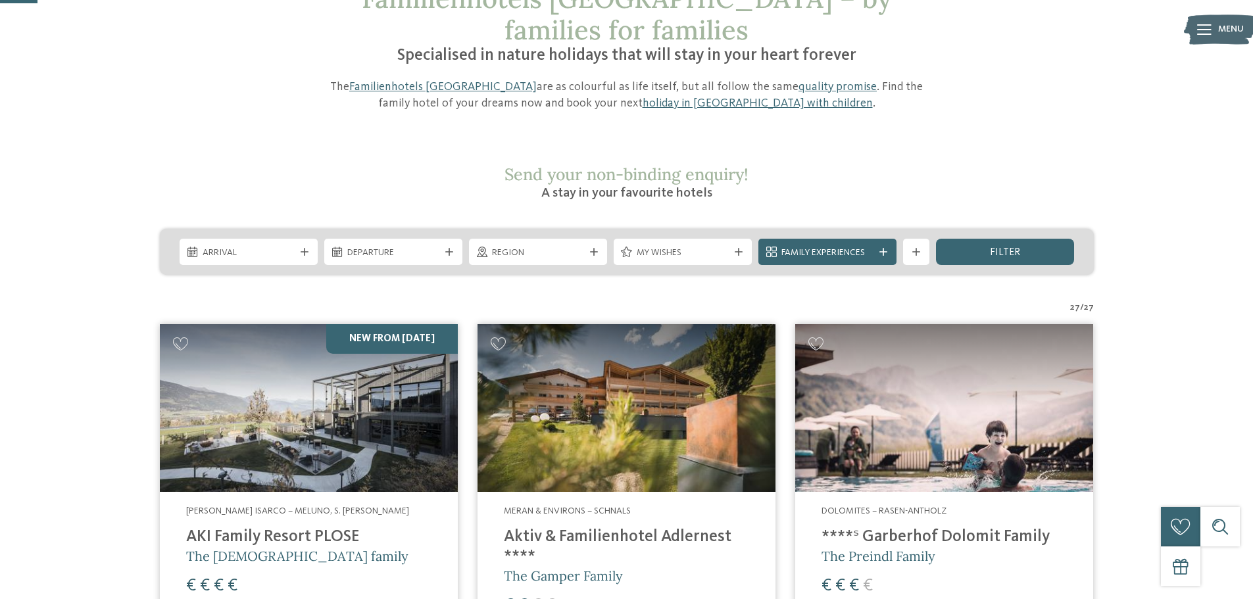
scroll to position [132, 0]
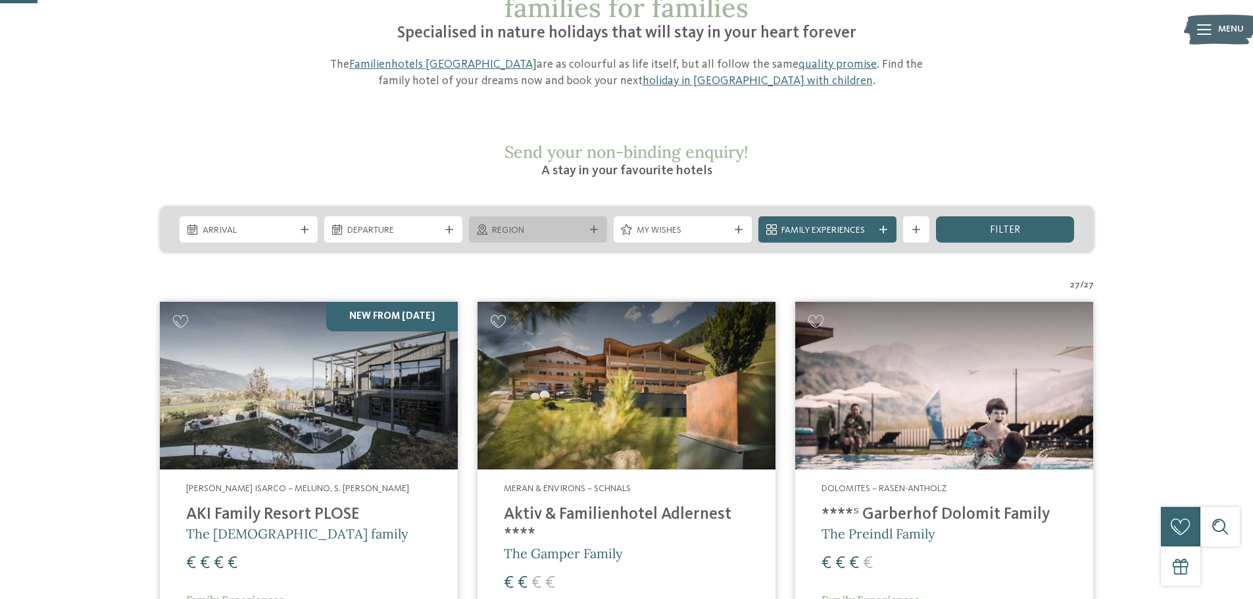
click at [593, 226] on icon at bounding box center [594, 230] width 8 height 8
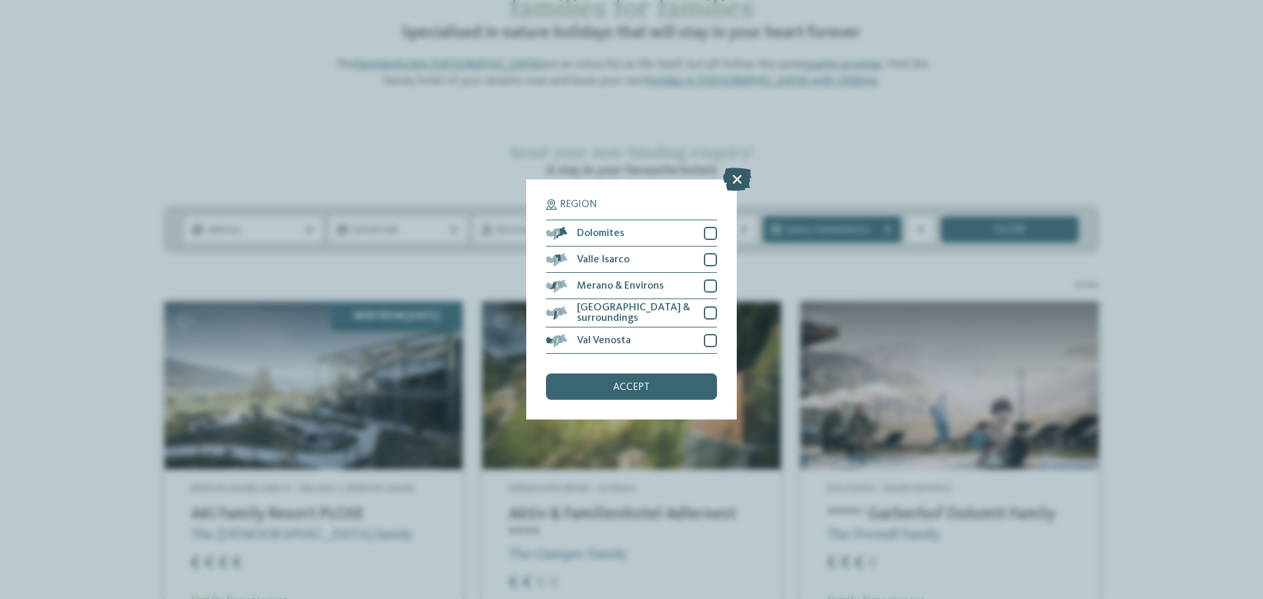
click at [736, 178] on icon at bounding box center [737, 179] width 28 height 23
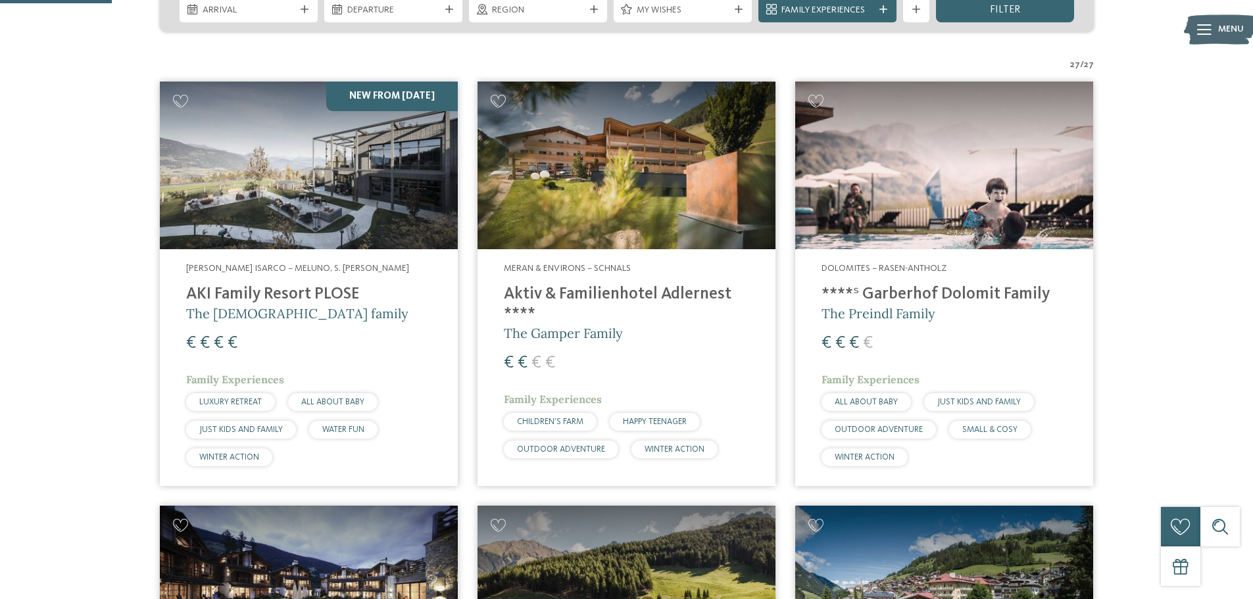
scroll to position [329, 0]
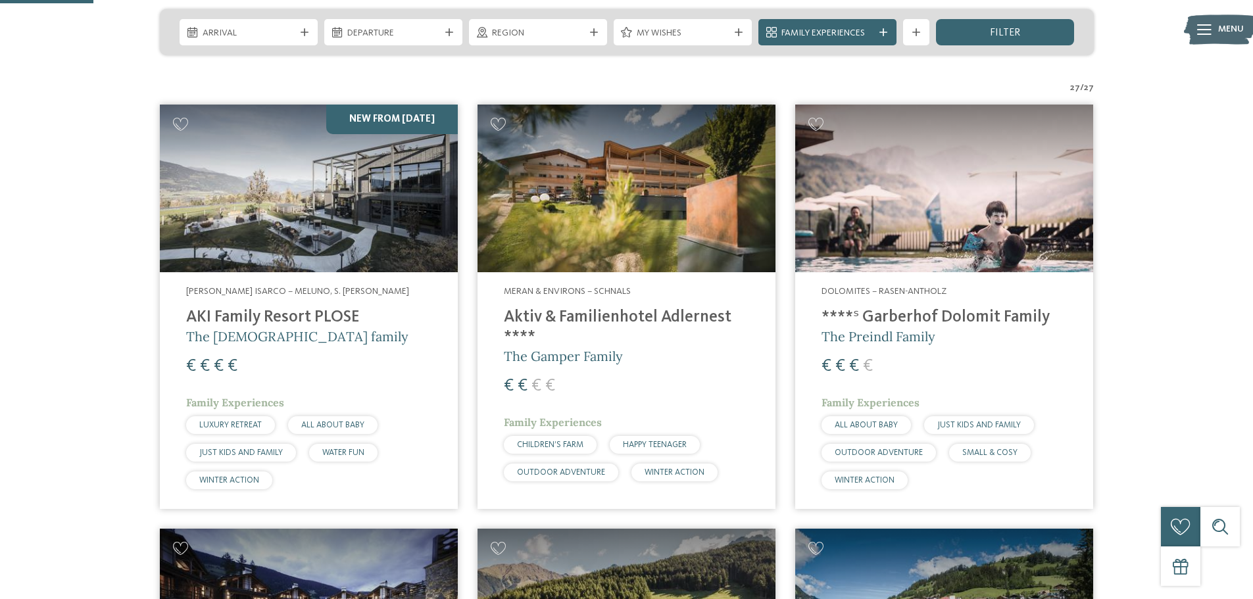
click at [313, 308] on h4 "AKI Family Resort PLOSE" at bounding box center [308, 318] width 245 height 20
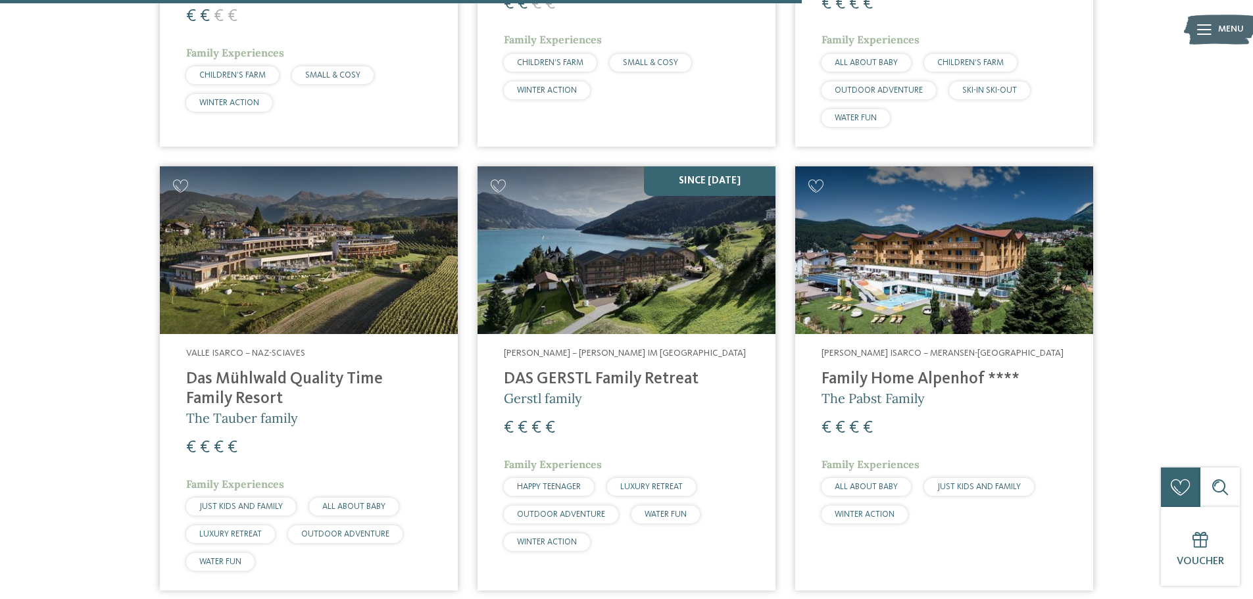
scroll to position [2829, 0]
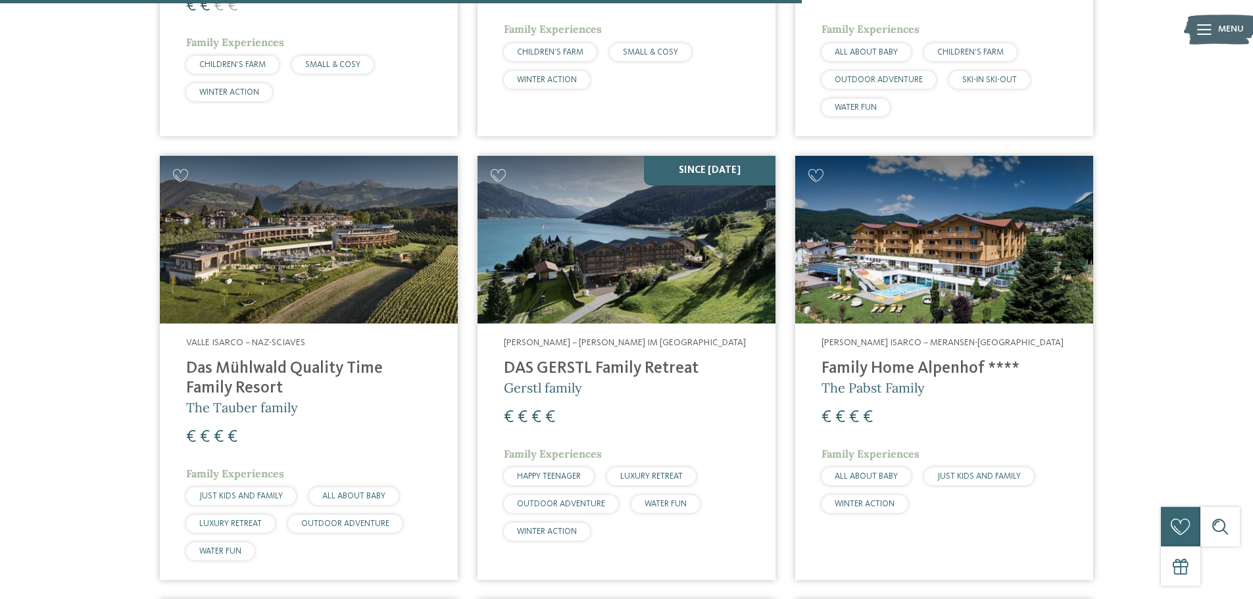
click at [901, 229] on img at bounding box center [944, 240] width 298 height 168
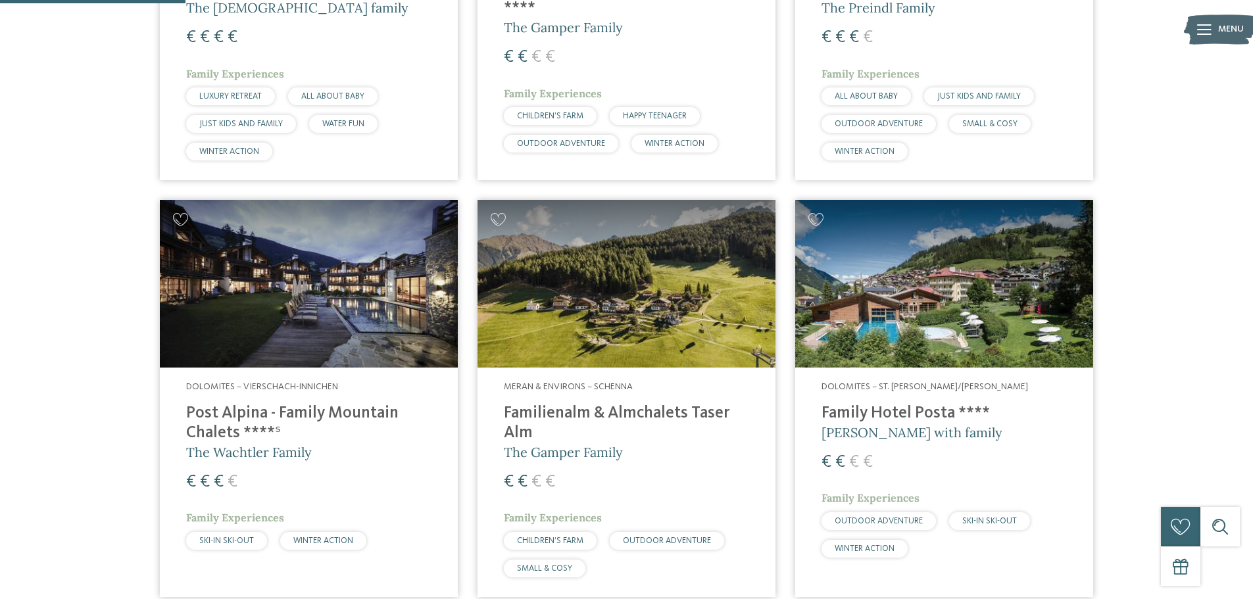
scroll to position [395, 0]
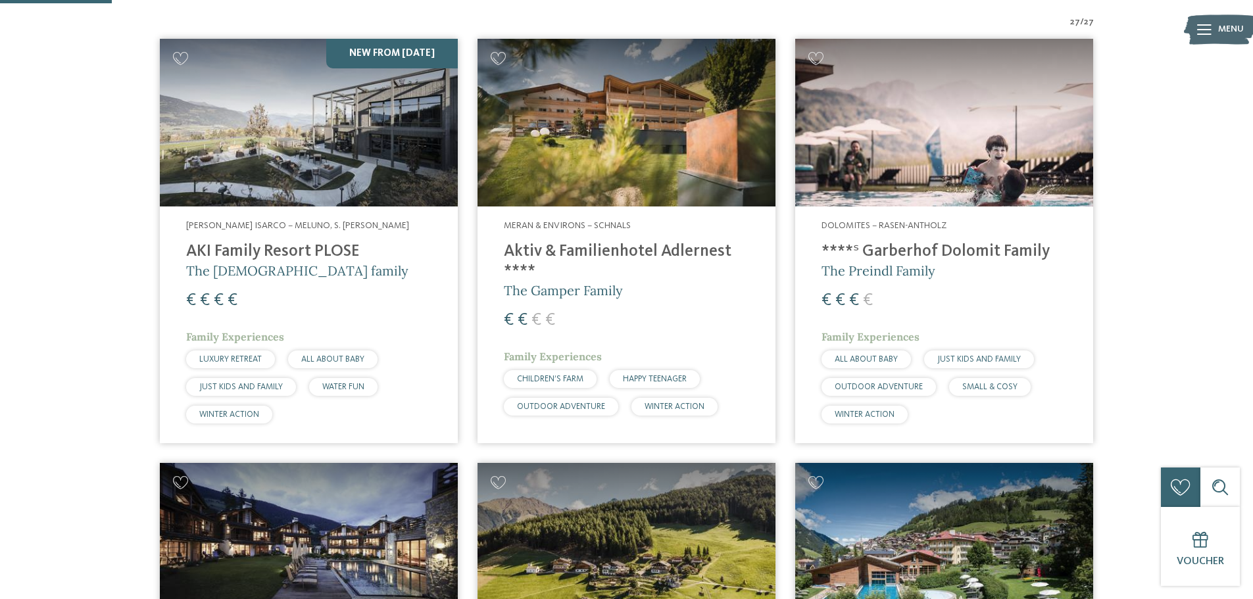
click at [344, 207] on div "Valle Isarco – Meluno, S. Andrea Bressanone AKI Family Resort PLOSE The Sanoner…" at bounding box center [309, 325] width 298 height 237
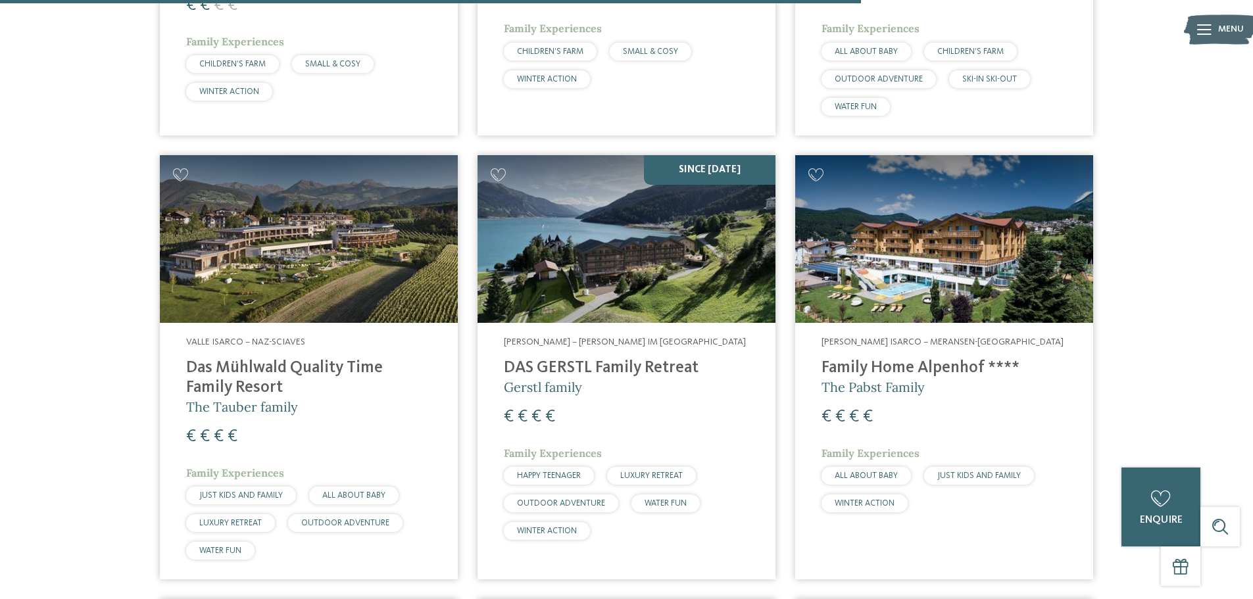
scroll to position [2829, 0]
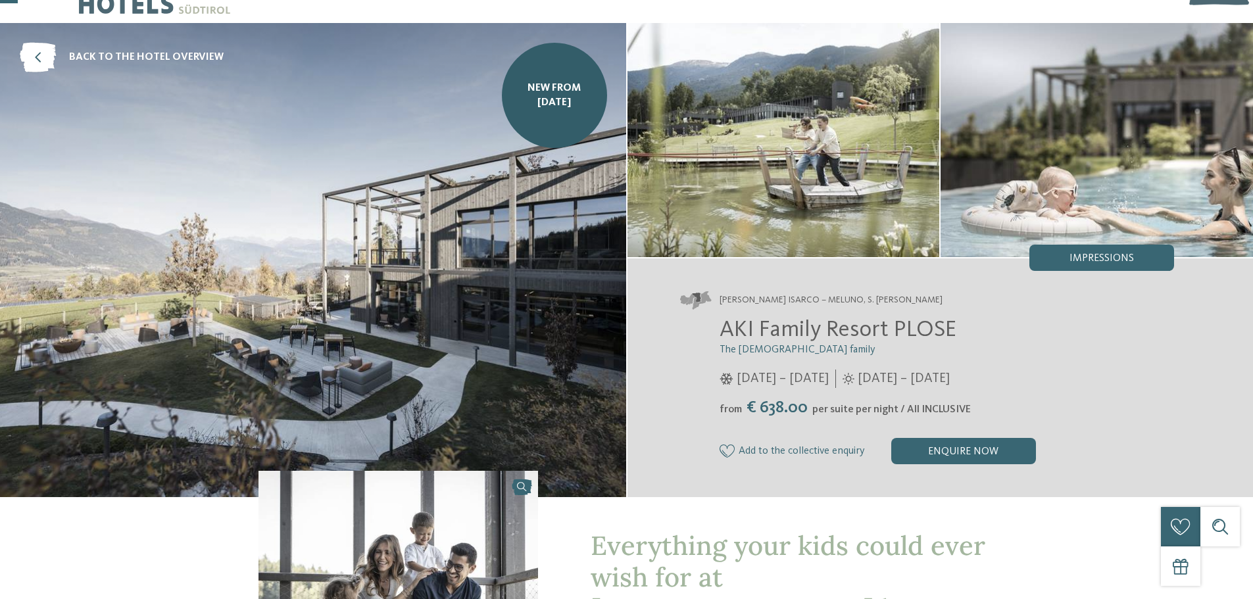
scroll to position [66, 0]
